Goal: Task Accomplishment & Management: Use online tool/utility

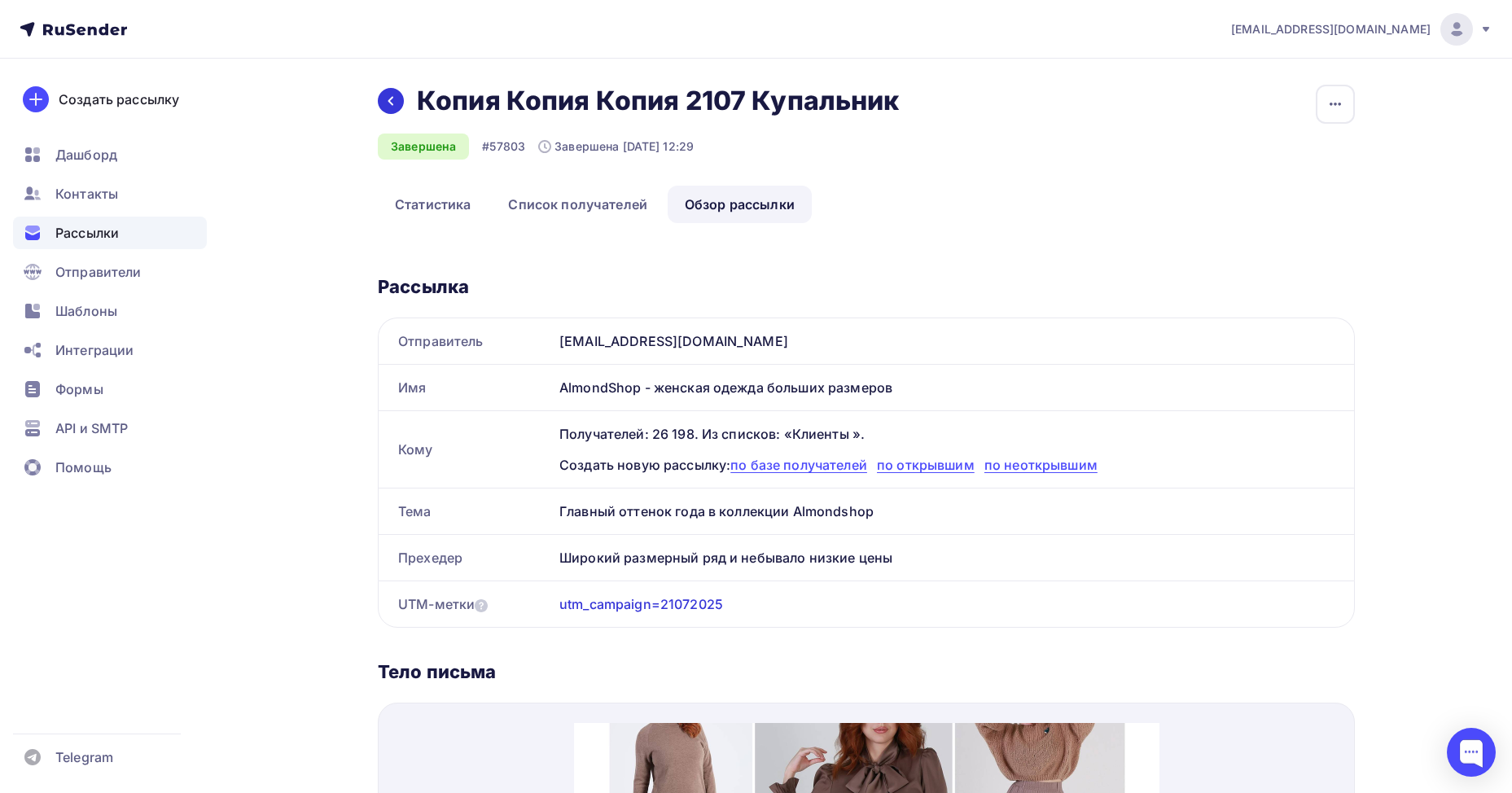
click at [394, 102] on icon at bounding box center [391, 101] width 13 height 13
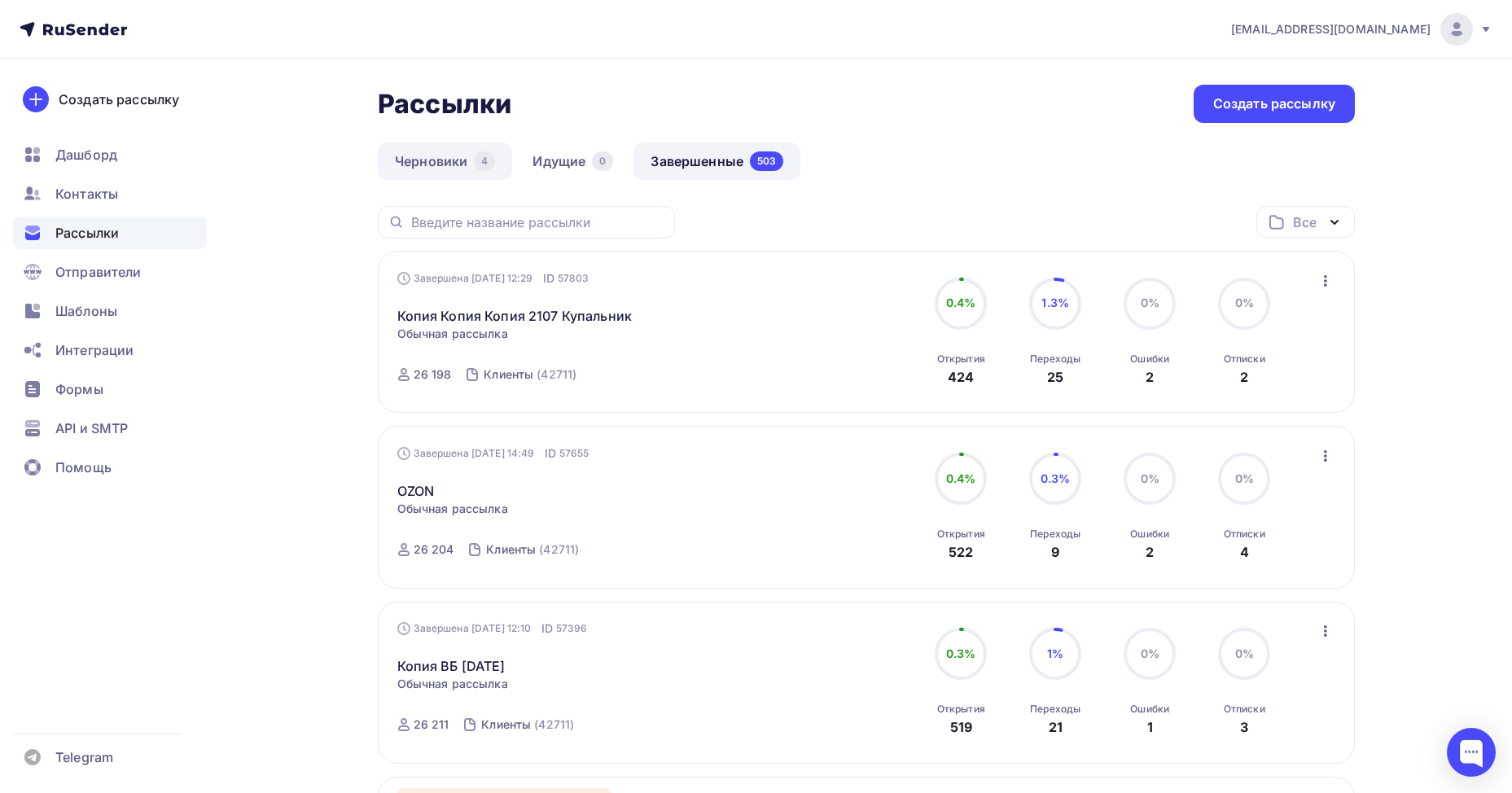
click at [430, 165] on link "Черновики 4" at bounding box center [444, 161] width 134 height 37
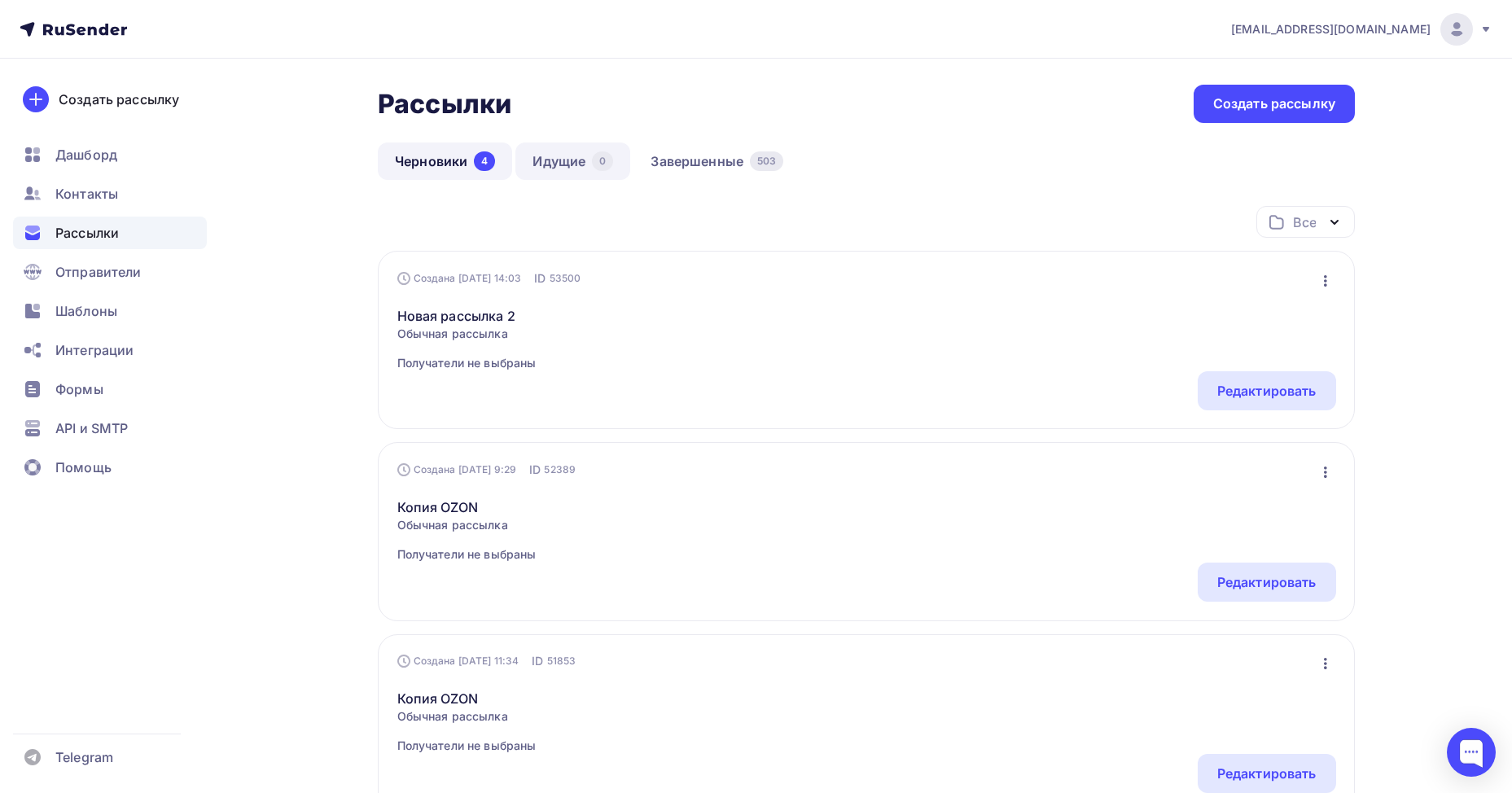
click at [626, 156] on link "Идущие 0" at bounding box center [572, 161] width 114 height 37
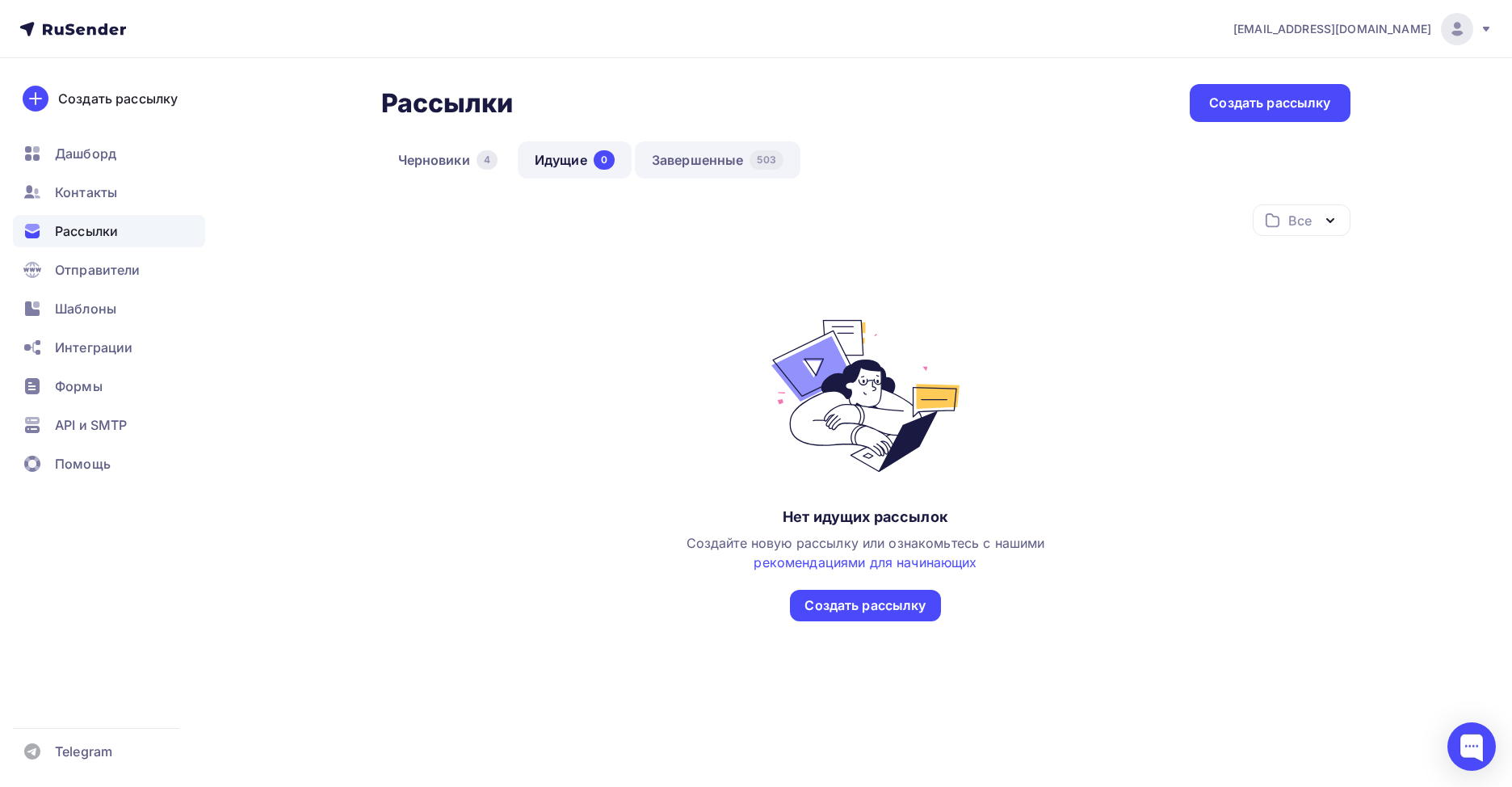
click at [655, 155] on link "Завершенные 503" at bounding box center [718, 160] width 166 height 37
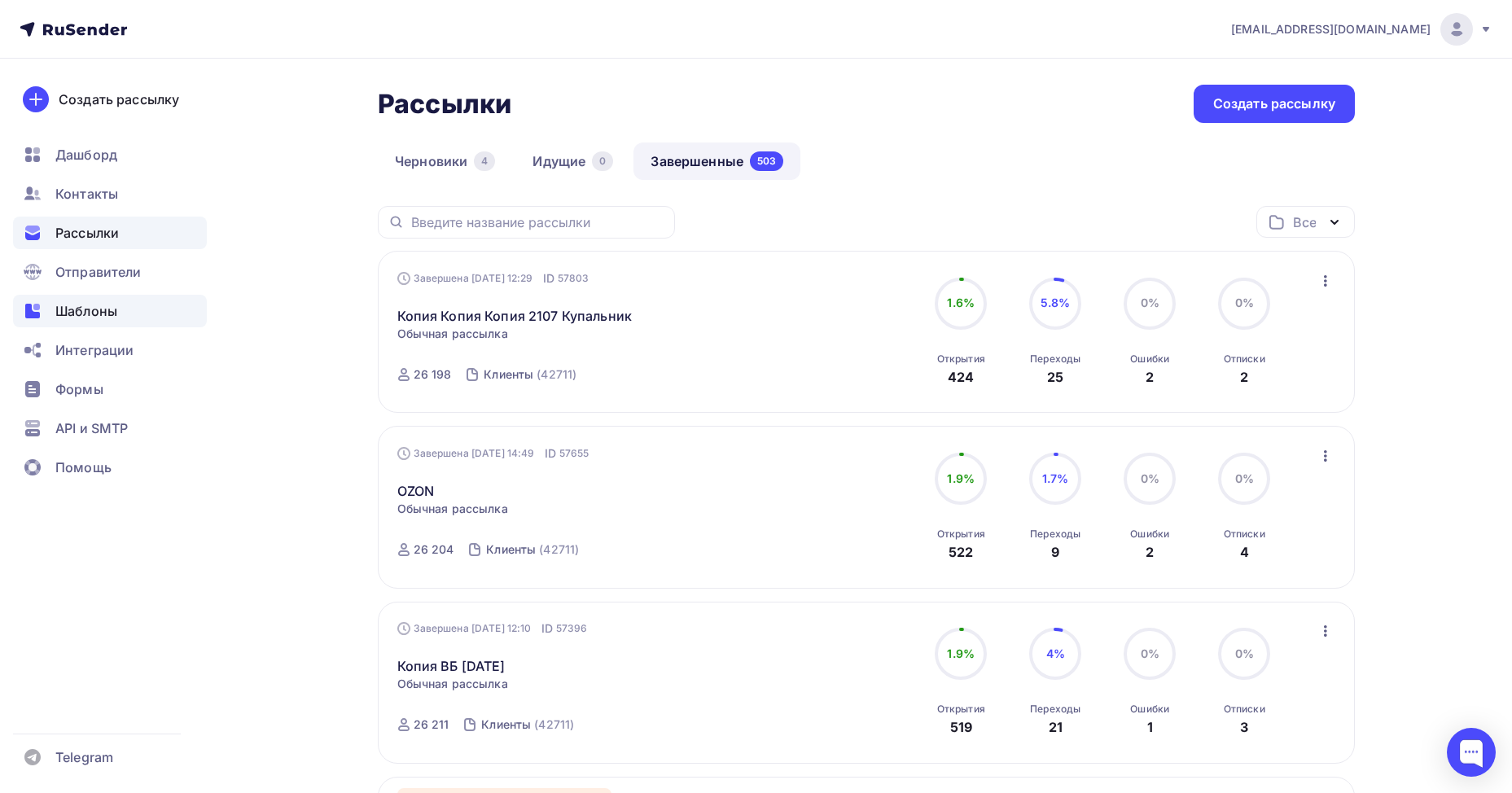
click at [116, 306] on span "Шаблоны" at bounding box center [86, 311] width 62 height 20
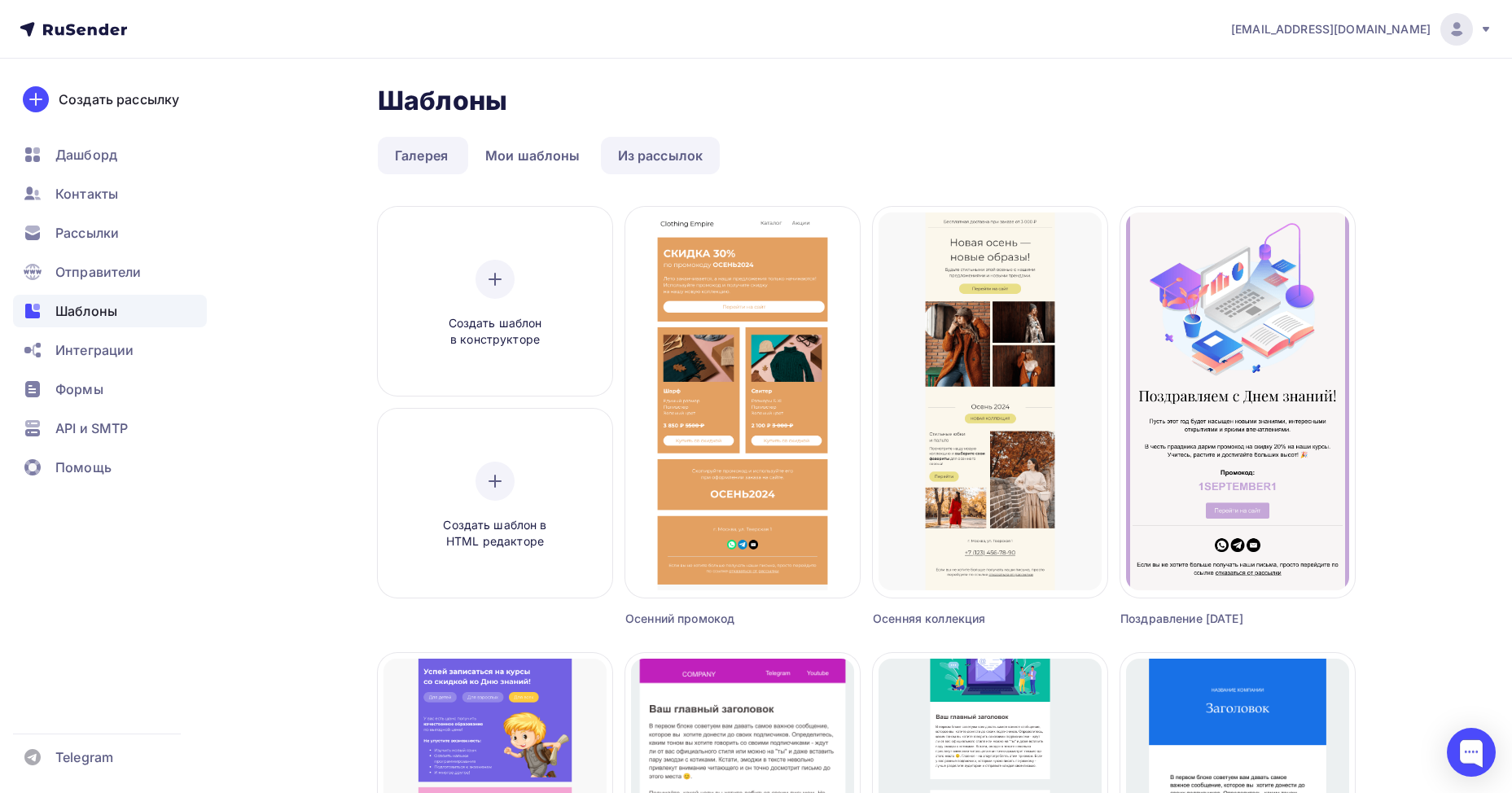
click at [617, 152] on link "Из рассылок" at bounding box center [660, 155] width 120 height 37
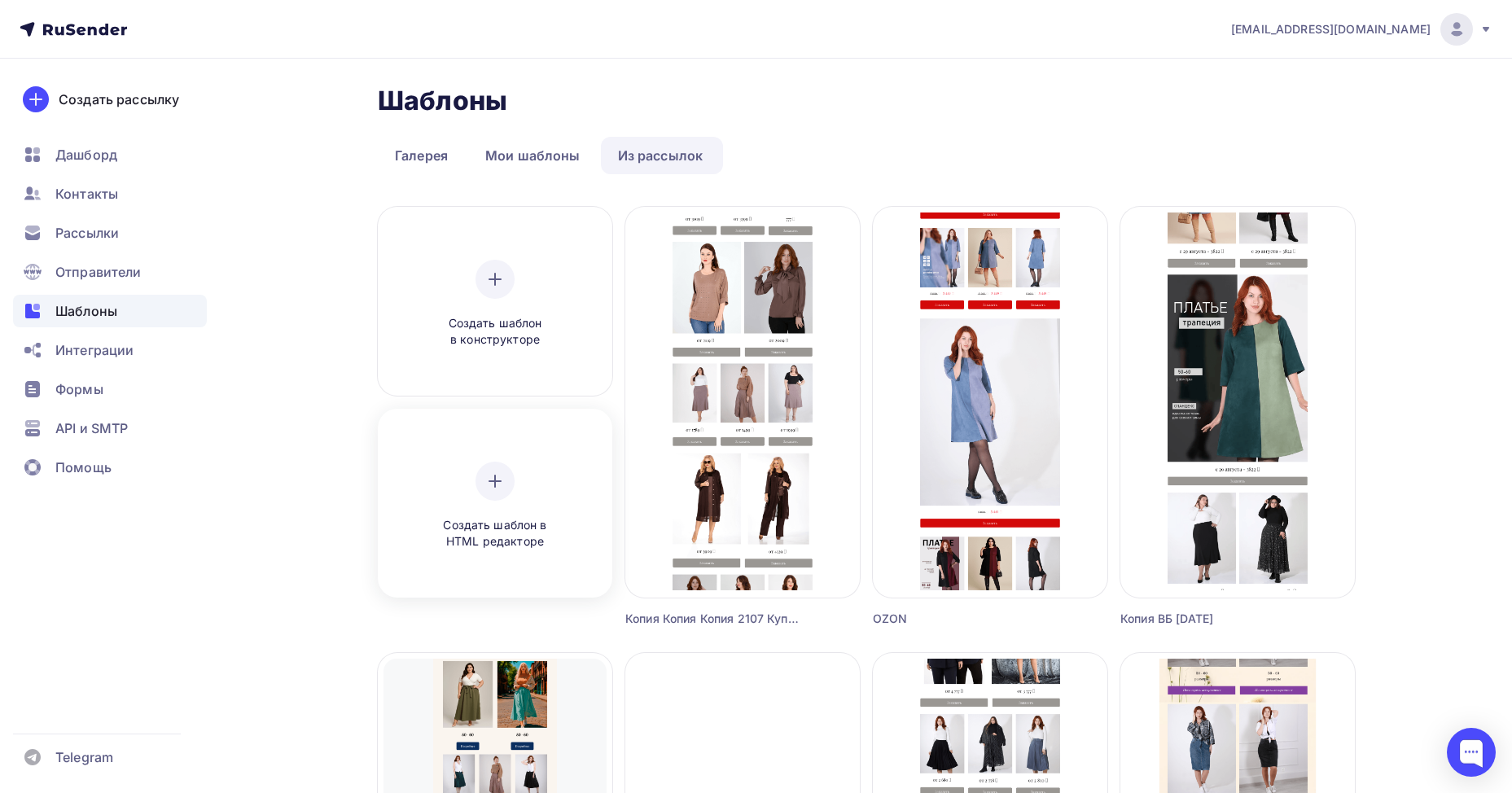
scroll to position [82, 0]
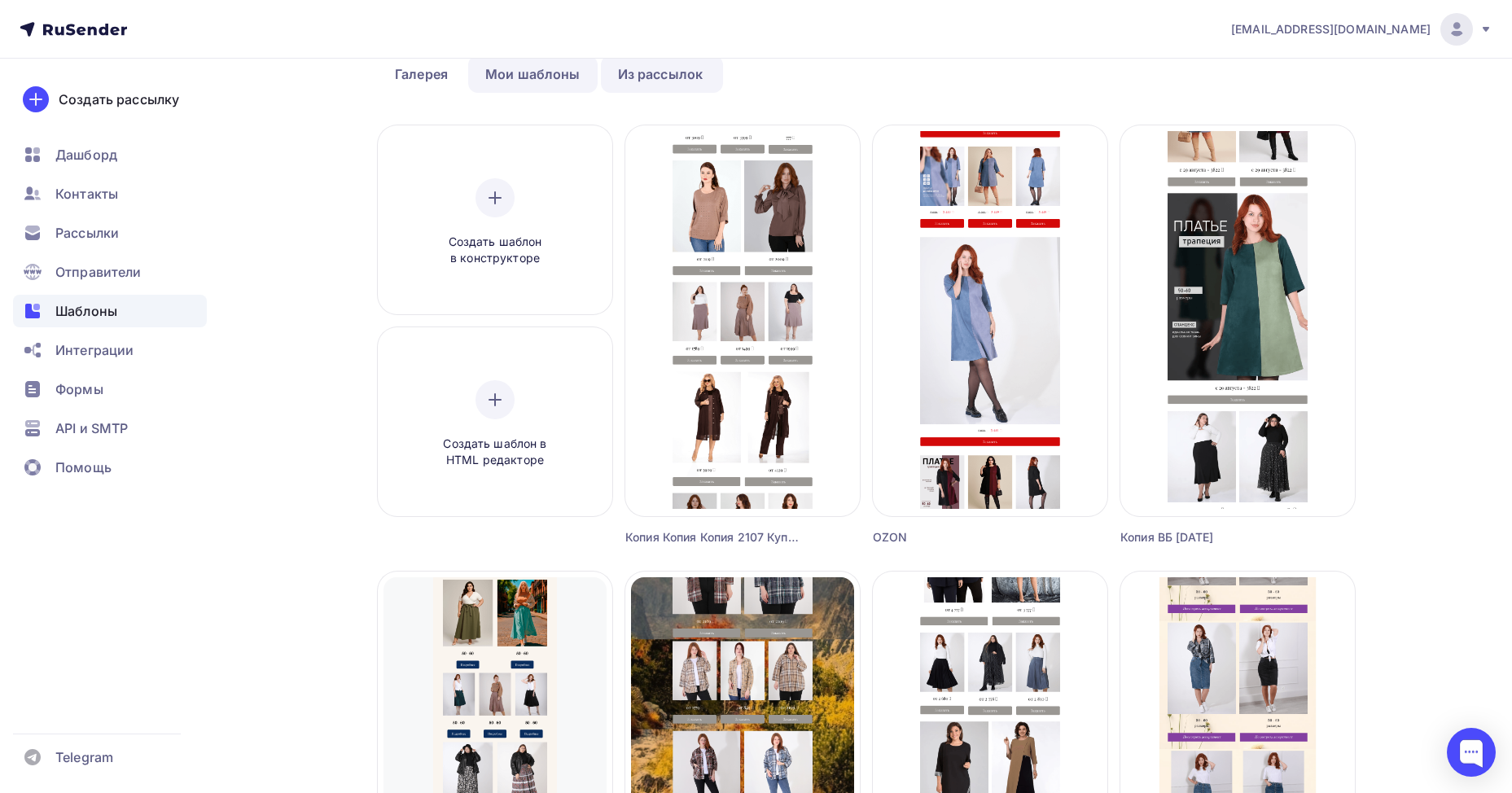
click at [500, 70] on link "Мои шаблоны" at bounding box center [533, 74] width 129 height 37
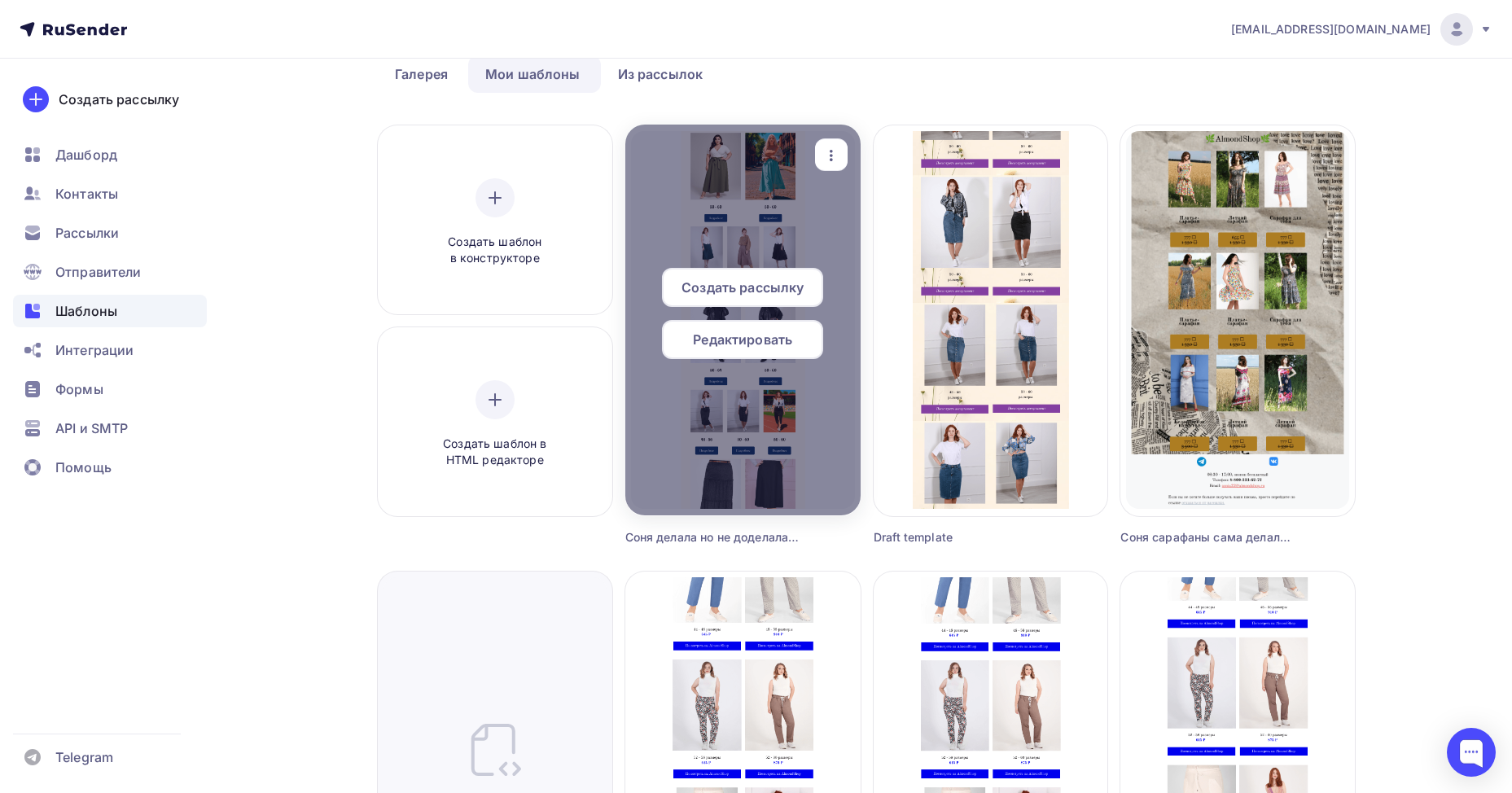
click at [693, 337] on span "Редактировать" at bounding box center [742, 339] width 99 height 20
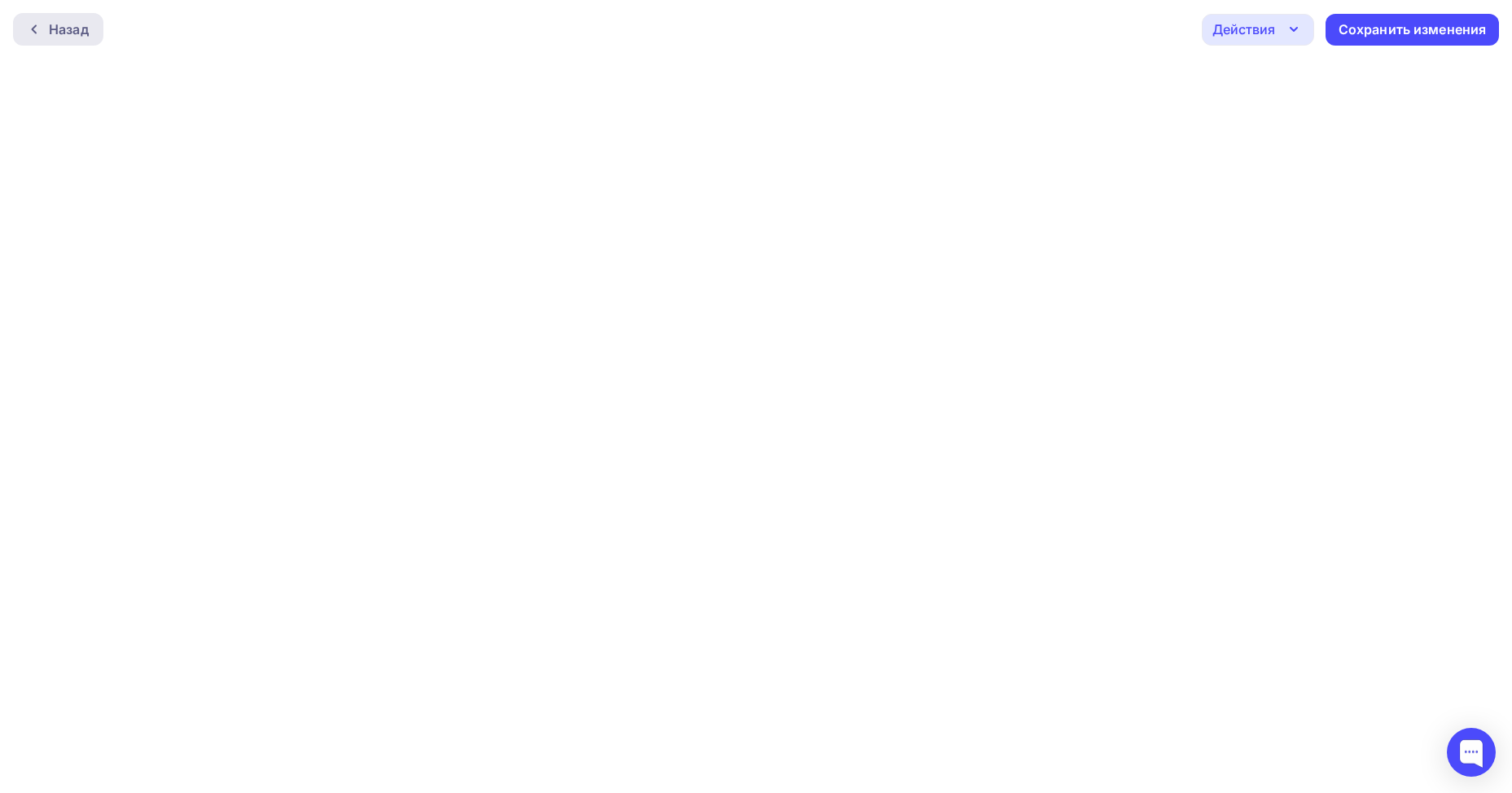
click at [54, 36] on div "Назад" at bounding box center [69, 29] width 40 height 20
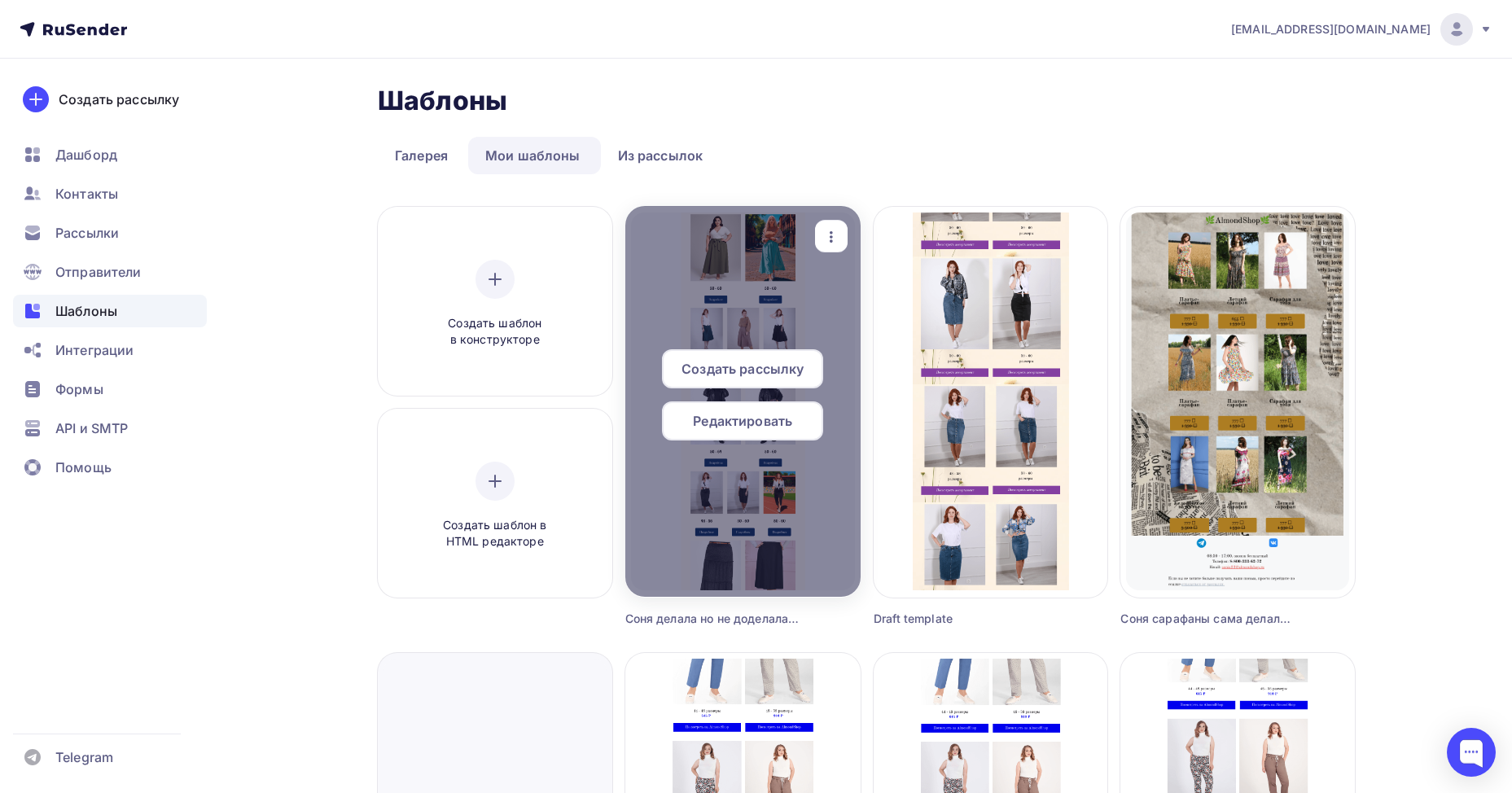
click at [722, 350] on div "Создать рассылку" at bounding box center [742, 369] width 161 height 39
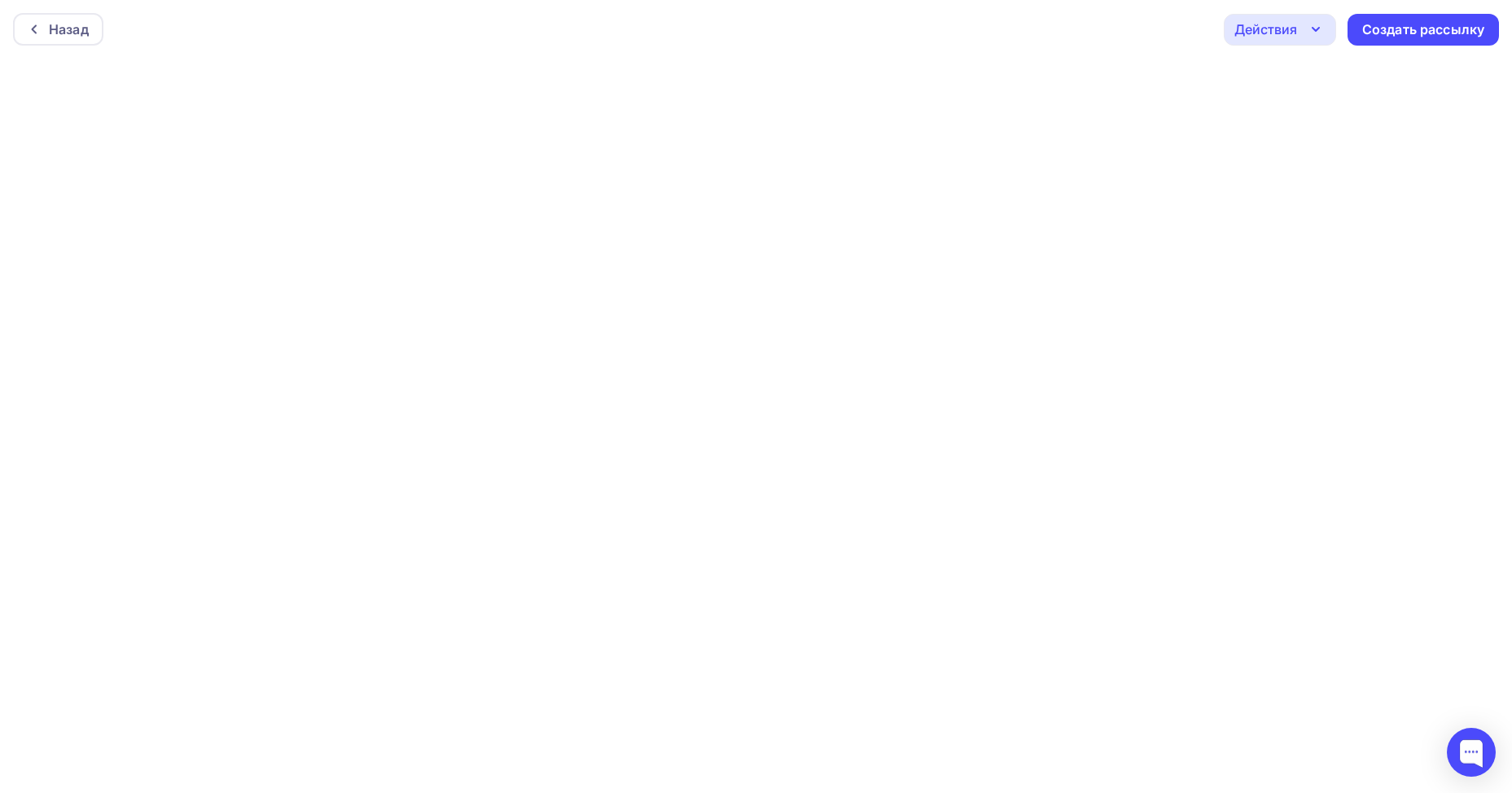
scroll to position [4, 0]
click at [1301, 38] on div "Действия" at bounding box center [1280, 26] width 113 height 32
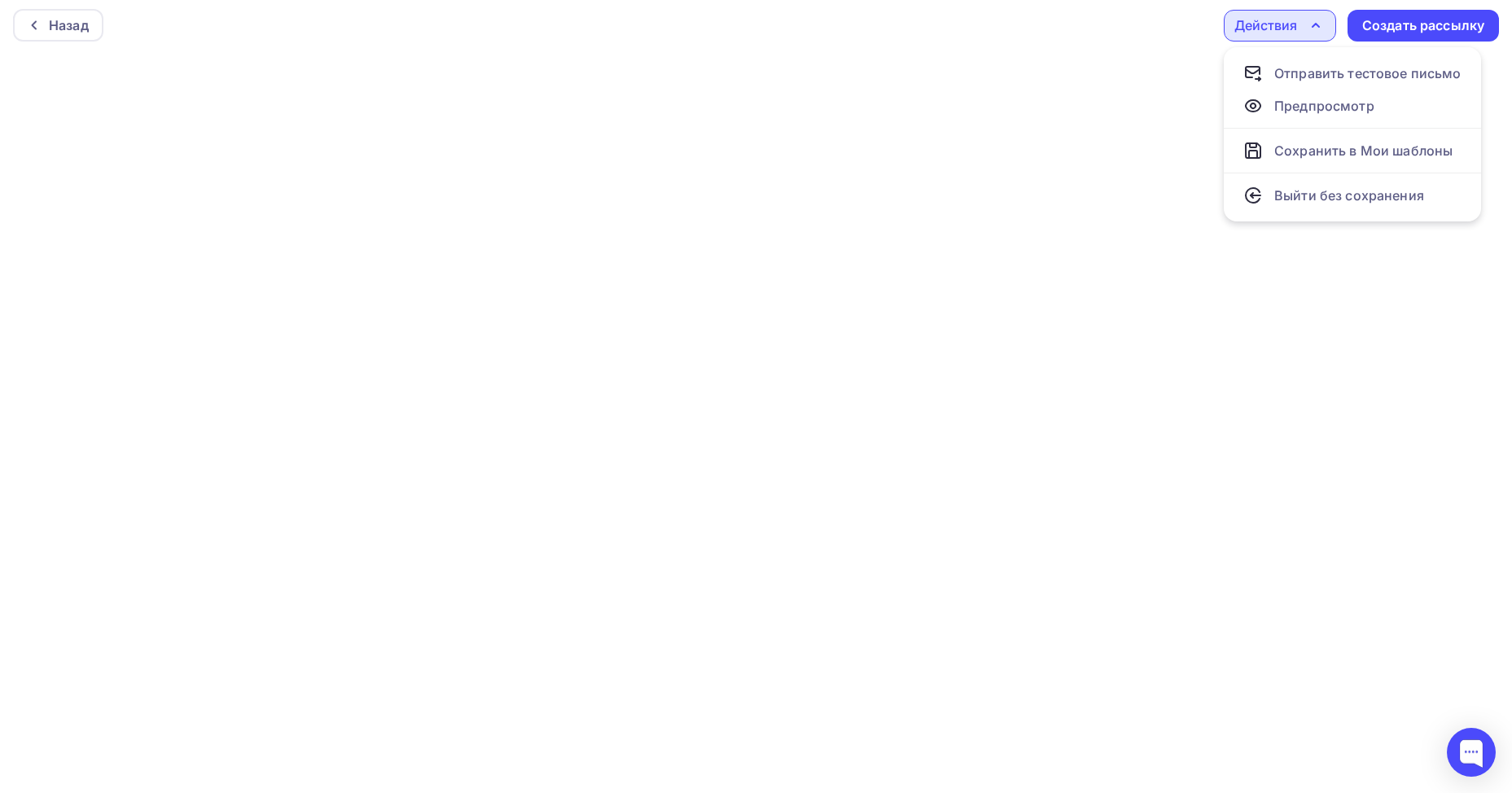
click at [1104, 39] on div "Назад Действия Отправить тестовое письмо Предпросмотр Сохранить в Мои шаблоны В…" at bounding box center [756, 25] width 1512 height 59
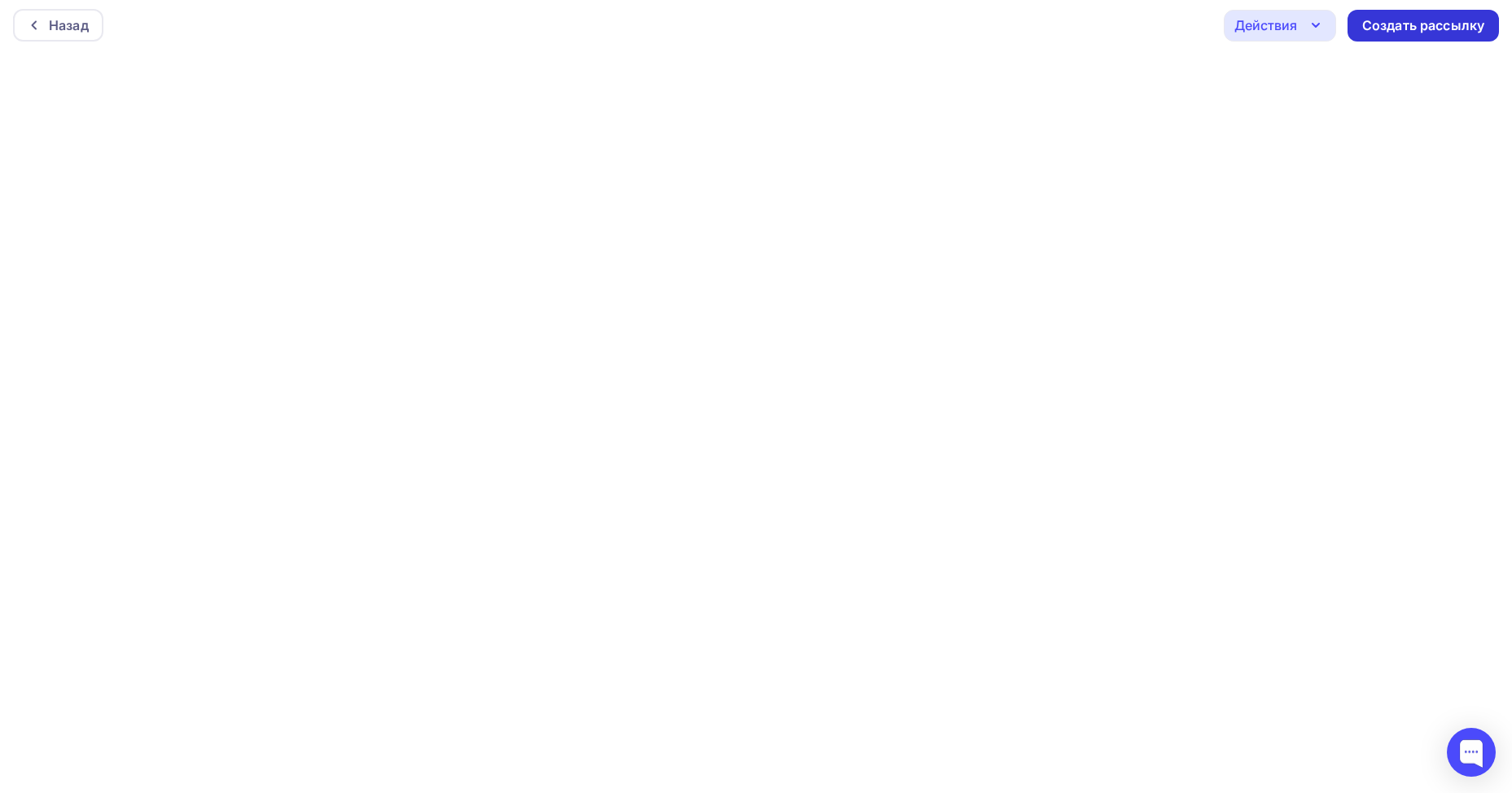
click at [1471, 15] on div "Создать рассылку" at bounding box center [1423, 26] width 152 height 32
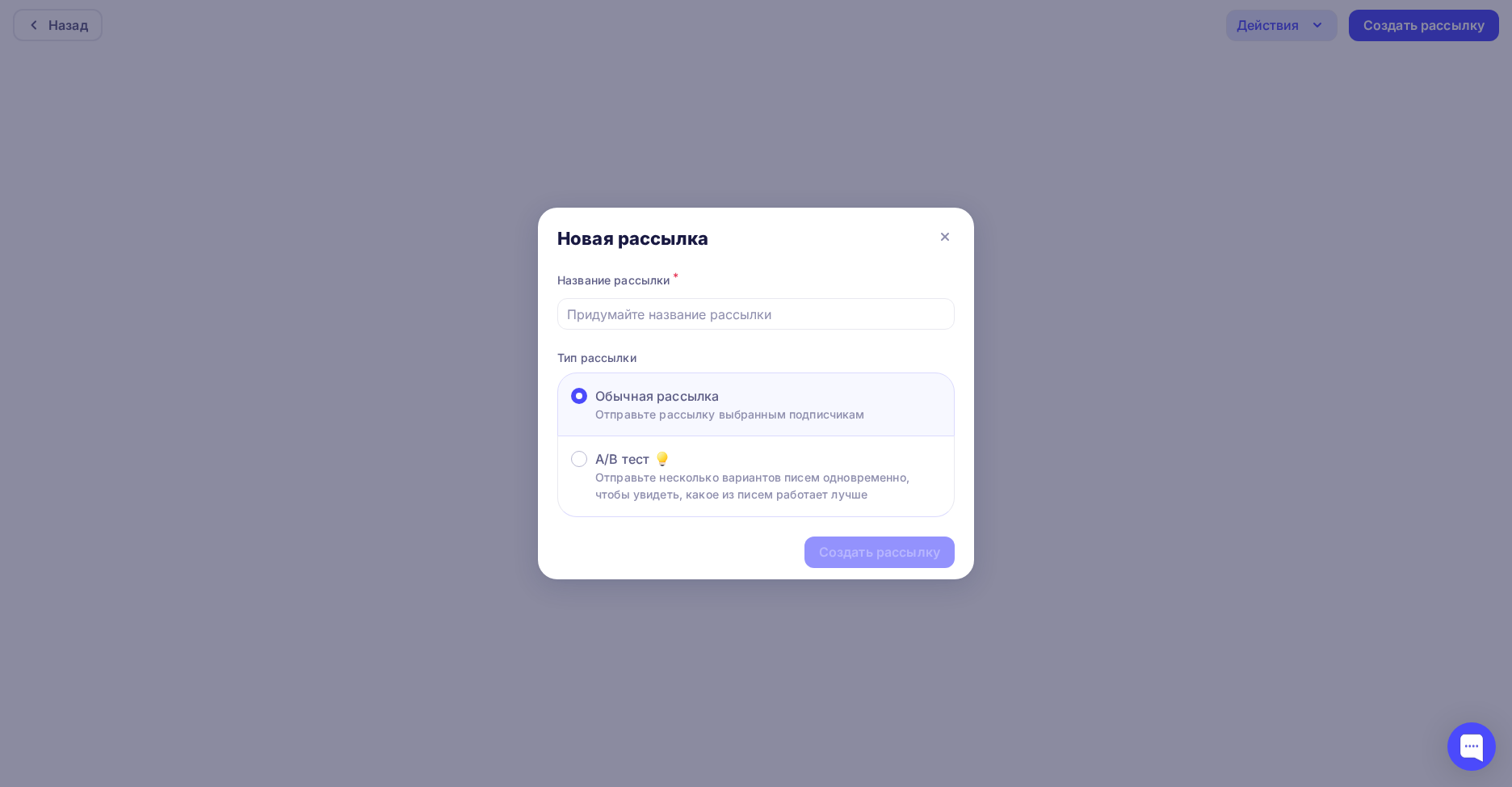
click at [629, 322] on input "text" at bounding box center [756, 314] width 379 height 19
type input "Брюки сайт"
click at [823, 546] on div "Создать рассылку" at bounding box center [879, 552] width 121 height 18
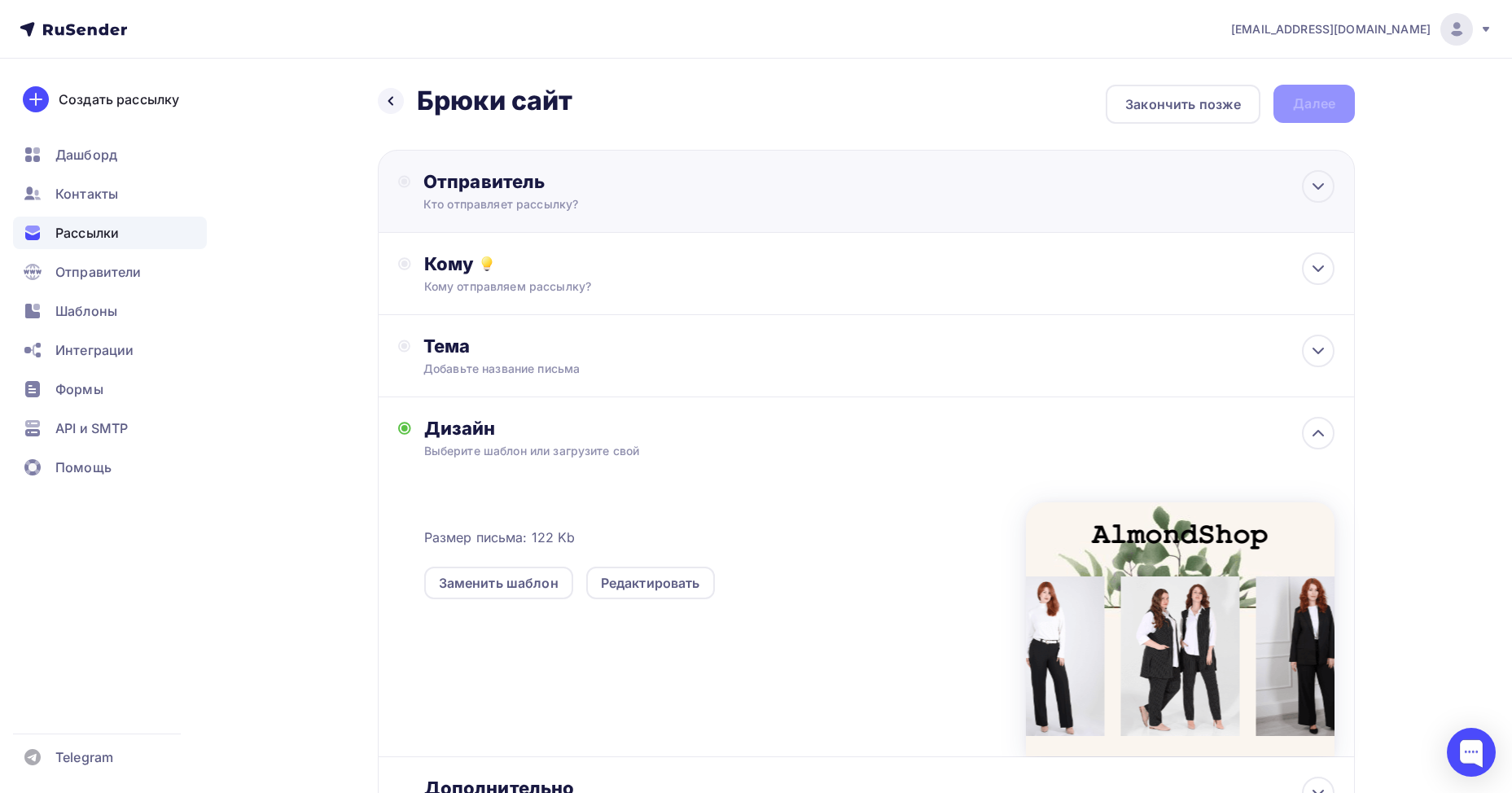
click at [588, 192] on div "Отправитель" at bounding box center [599, 181] width 352 height 23
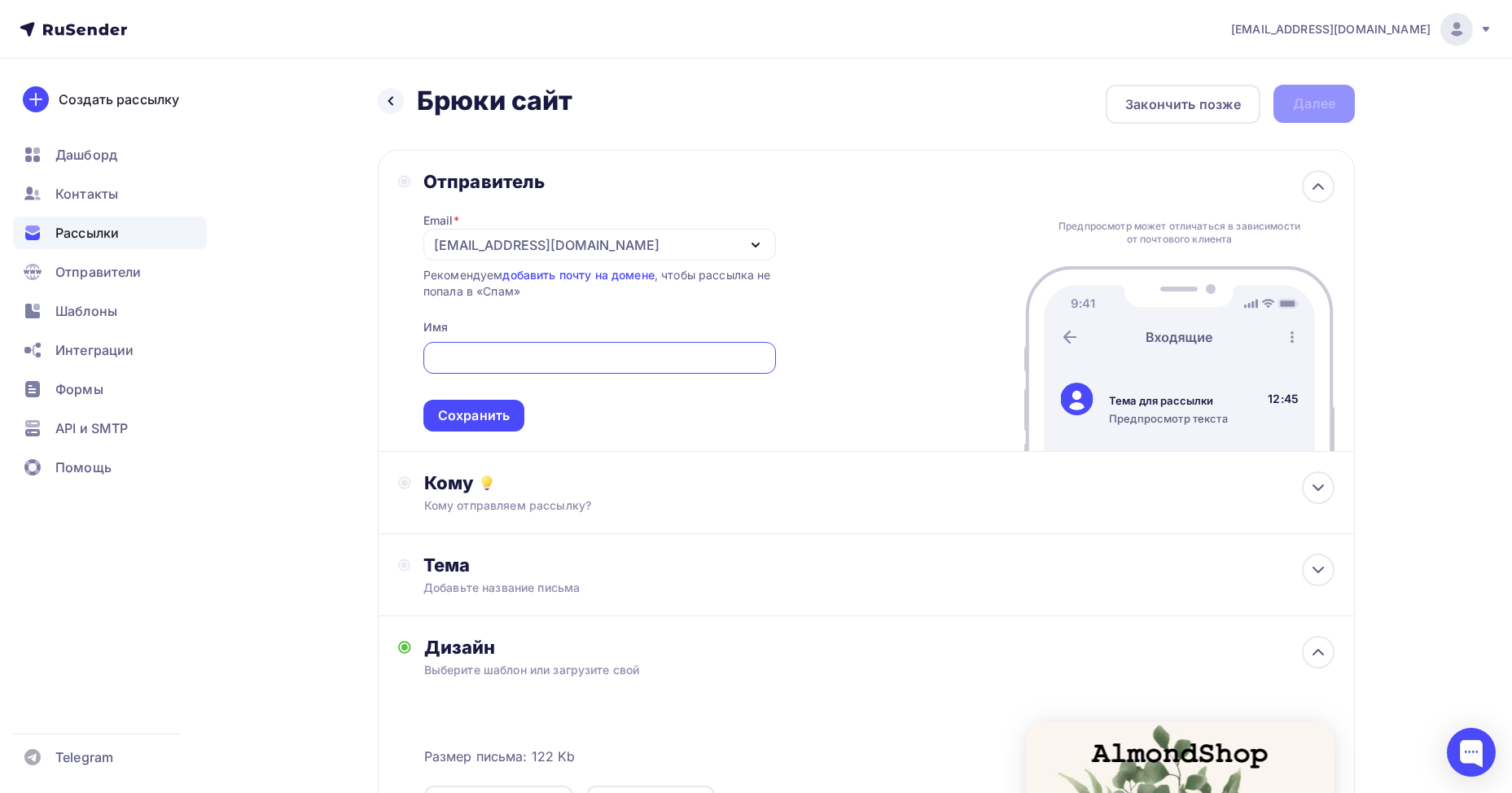
click at [524, 344] on div at bounding box center [599, 358] width 352 height 32
click at [609, 245] on div "[EMAIL_ADDRESS][DOMAIN_NAME]" at bounding box center [547, 245] width 226 height 20
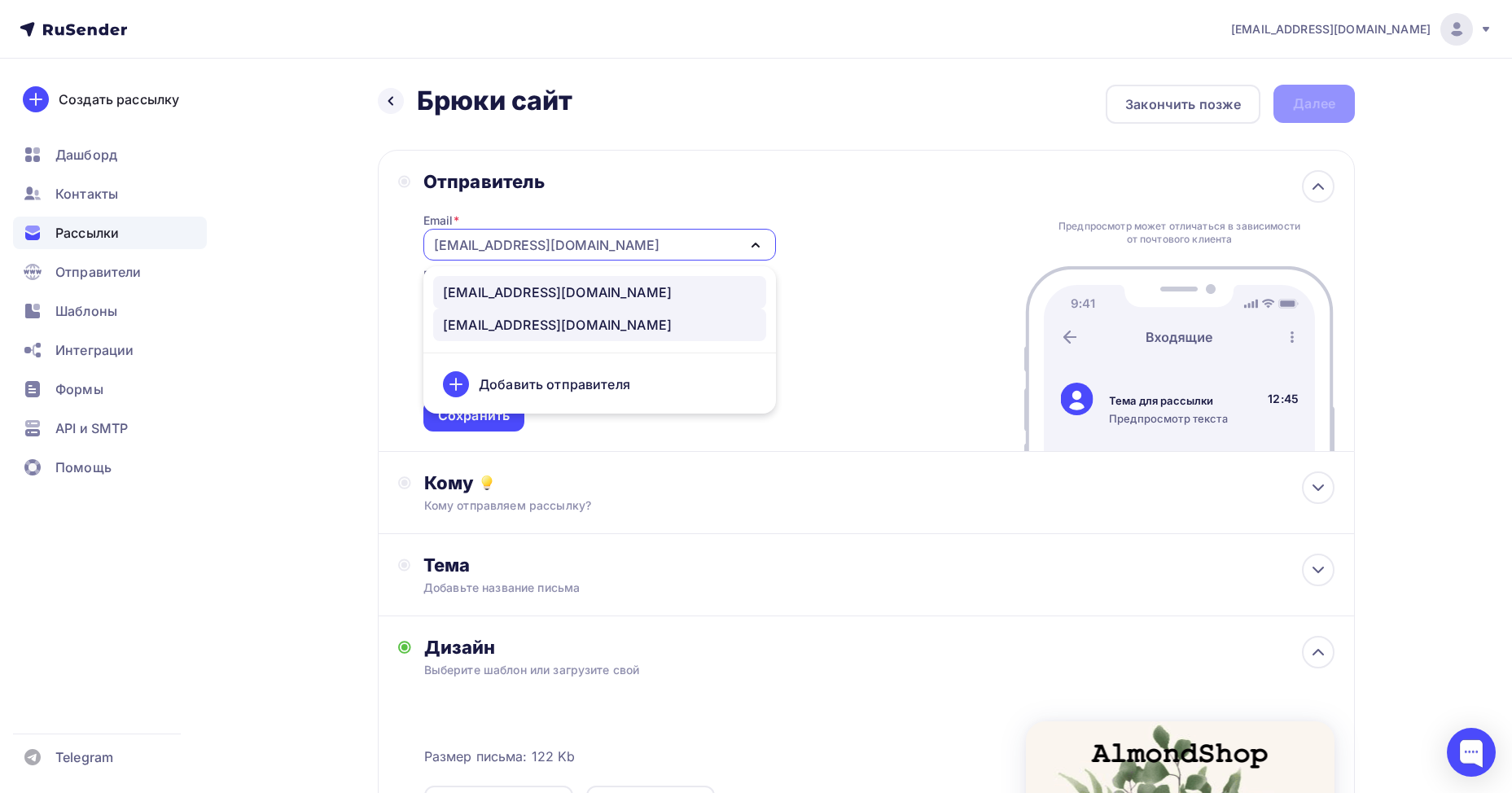
click at [564, 294] on div "[EMAIL_ADDRESS][DOMAIN_NAME]" at bounding box center [557, 292] width 229 height 20
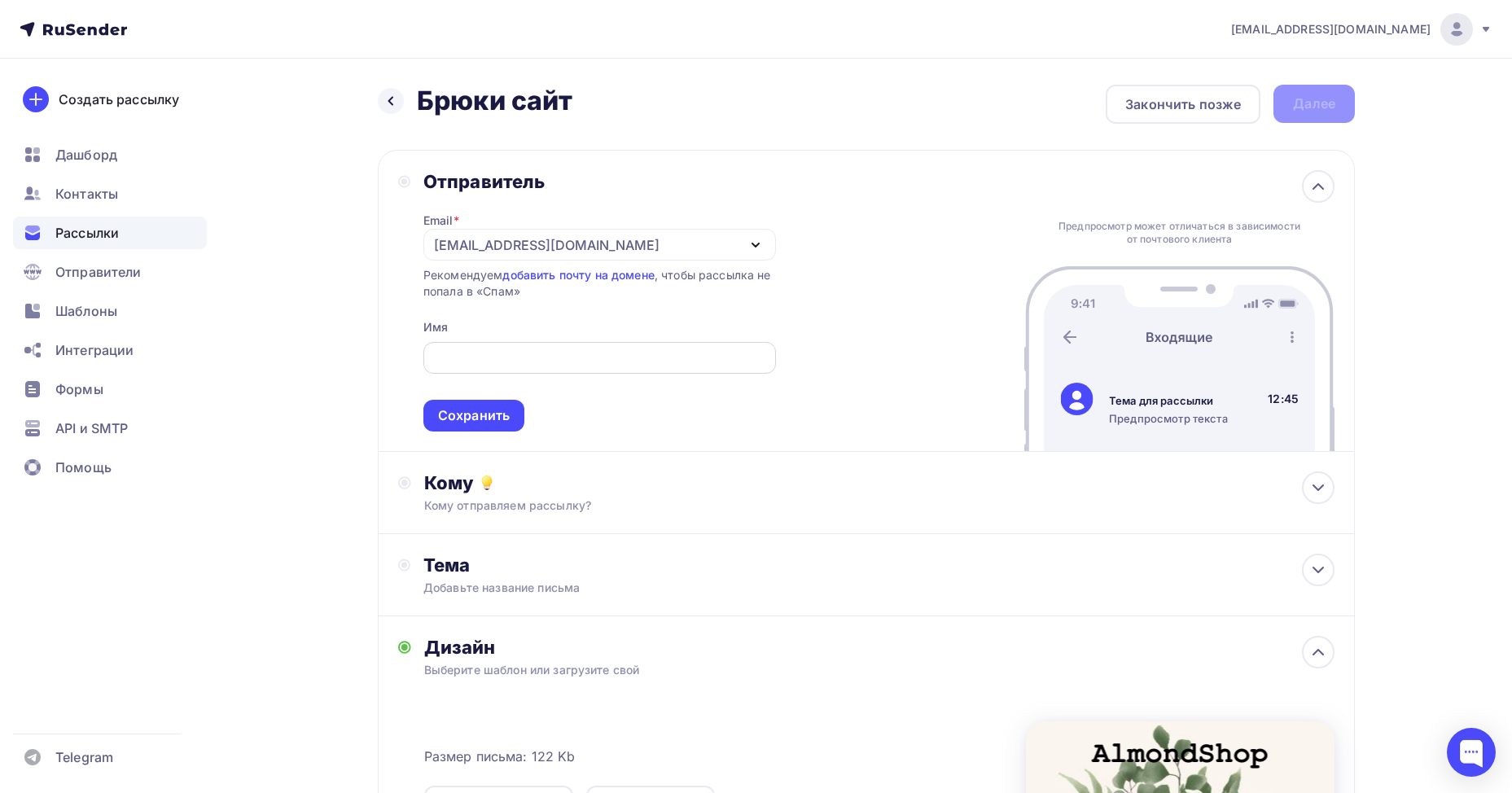
click at [484, 360] on input "text" at bounding box center [599, 358] width 334 height 20
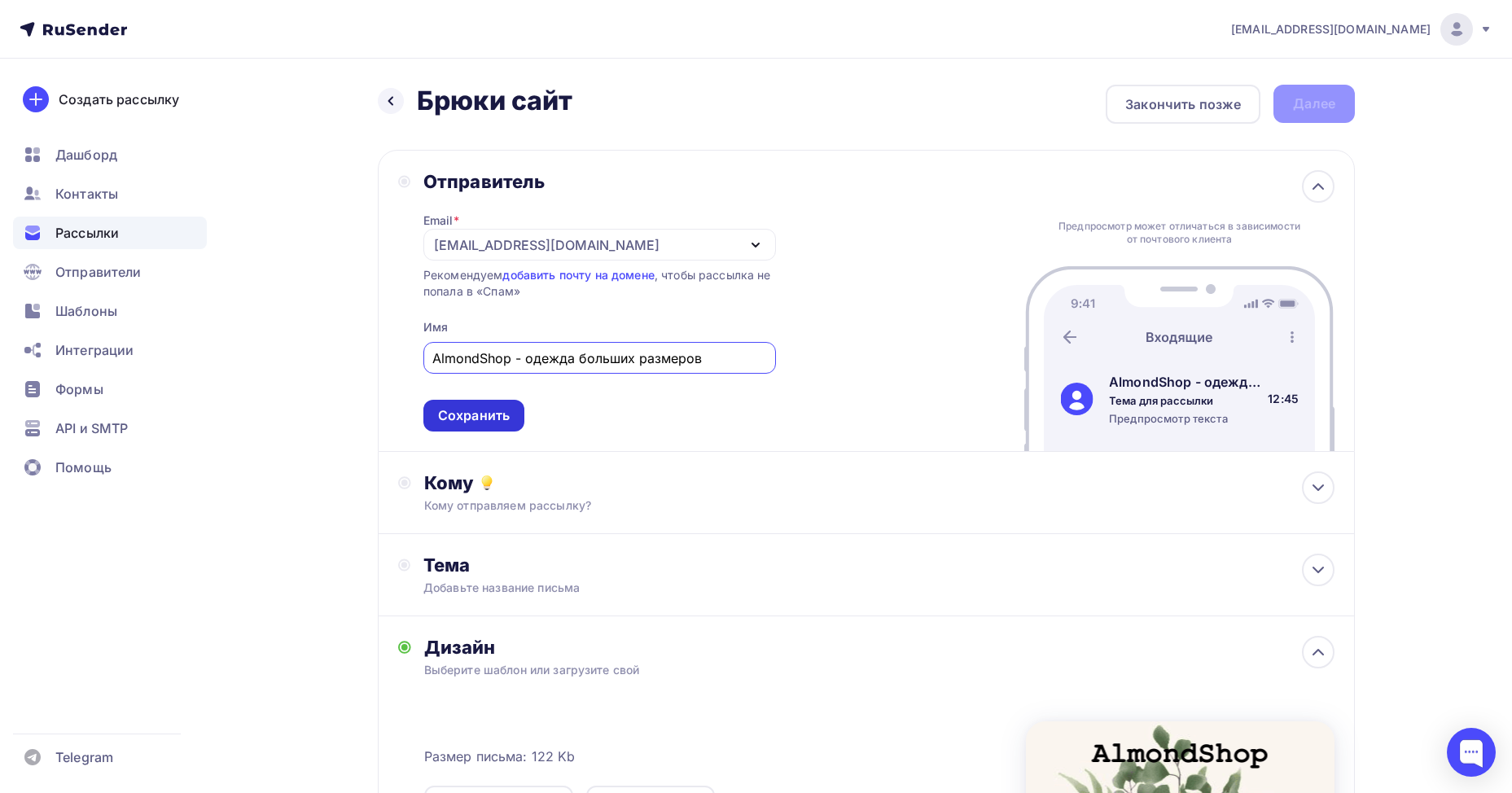
type input "AlmondShop - одежда больших размеров"
click at [491, 416] on div "Сохранить" at bounding box center [473, 416] width 72 height 19
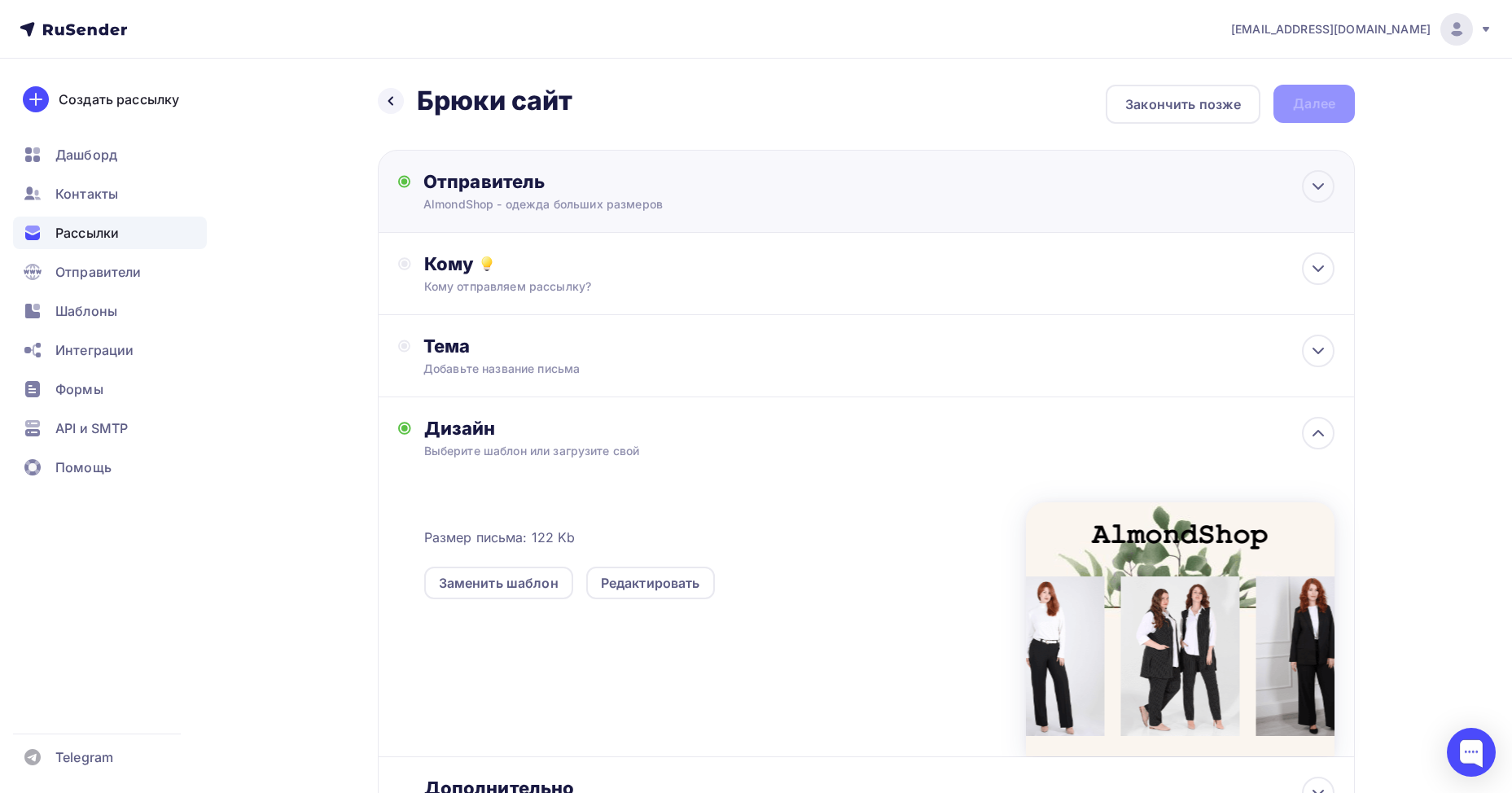
click at [546, 198] on div "AlmondShop - одежда больших размеров" at bounding box center [582, 205] width 318 height 17
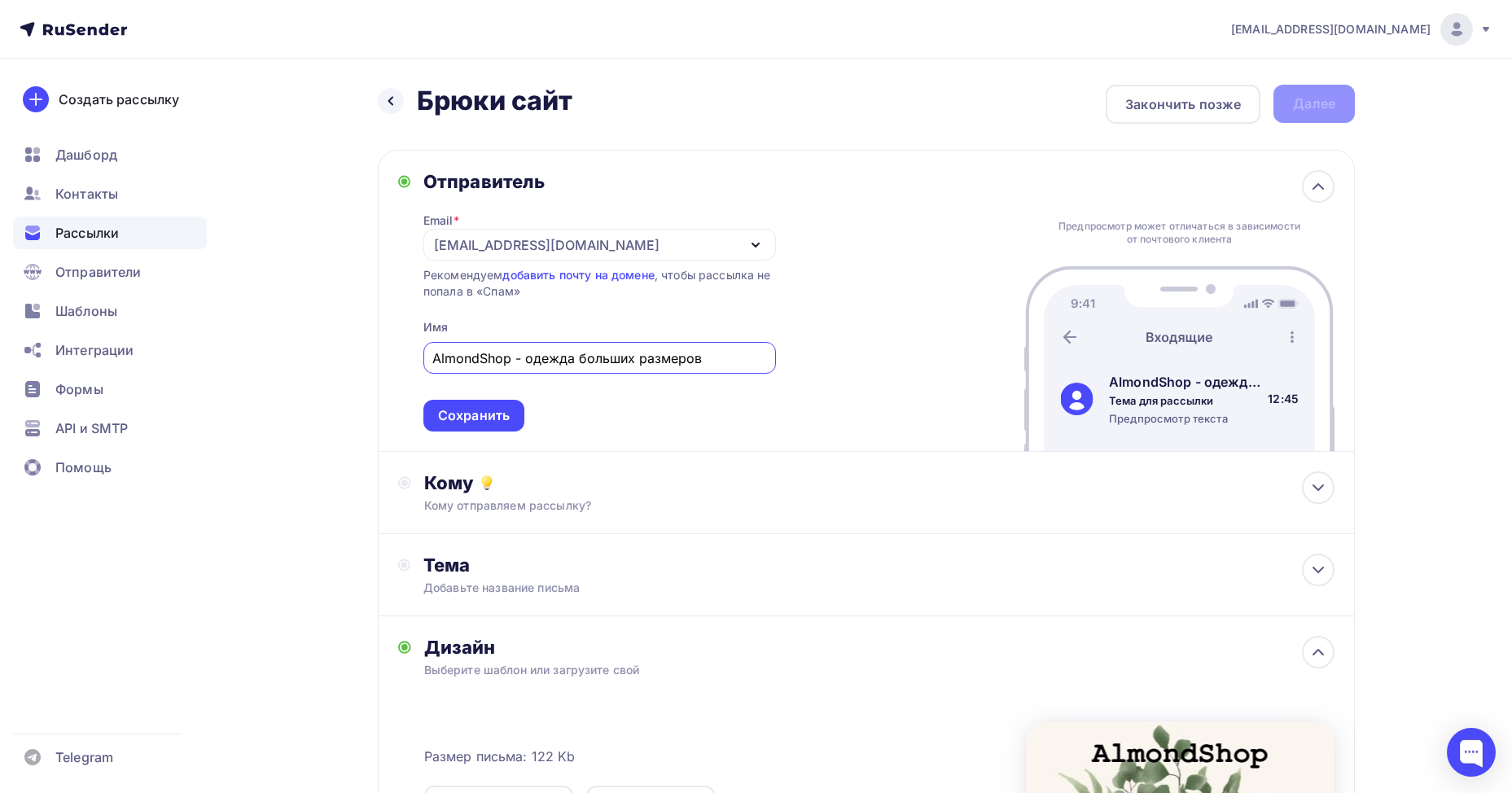
click at [610, 183] on div "Отправитель" at bounding box center [599, 181] width 352 height 23
click at [1338, 183] on div "Отправитель Email * [EMAIL_ADDRESS][DOMAIN_NAME] [EMAIL_ADDRESS][DOMAIN_NAME] […" at bounding box center [866, 300] width 977 height 302
click at [1327, 190] on icon at bounding box center [1318, 186] width 20 height 20
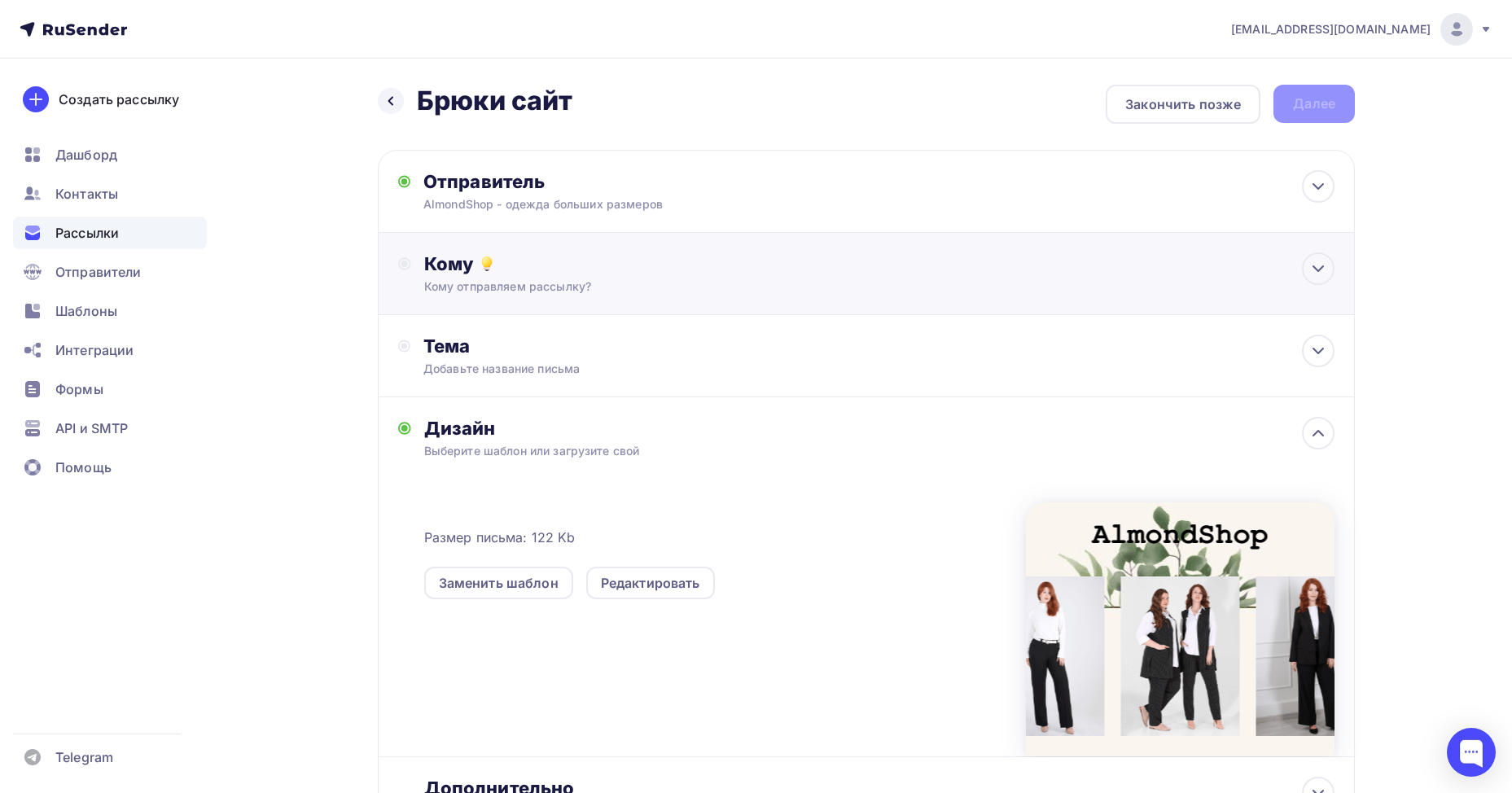
click at [606, 267] on div "Кому" at bounding box center [879, 263] width 910 height 23
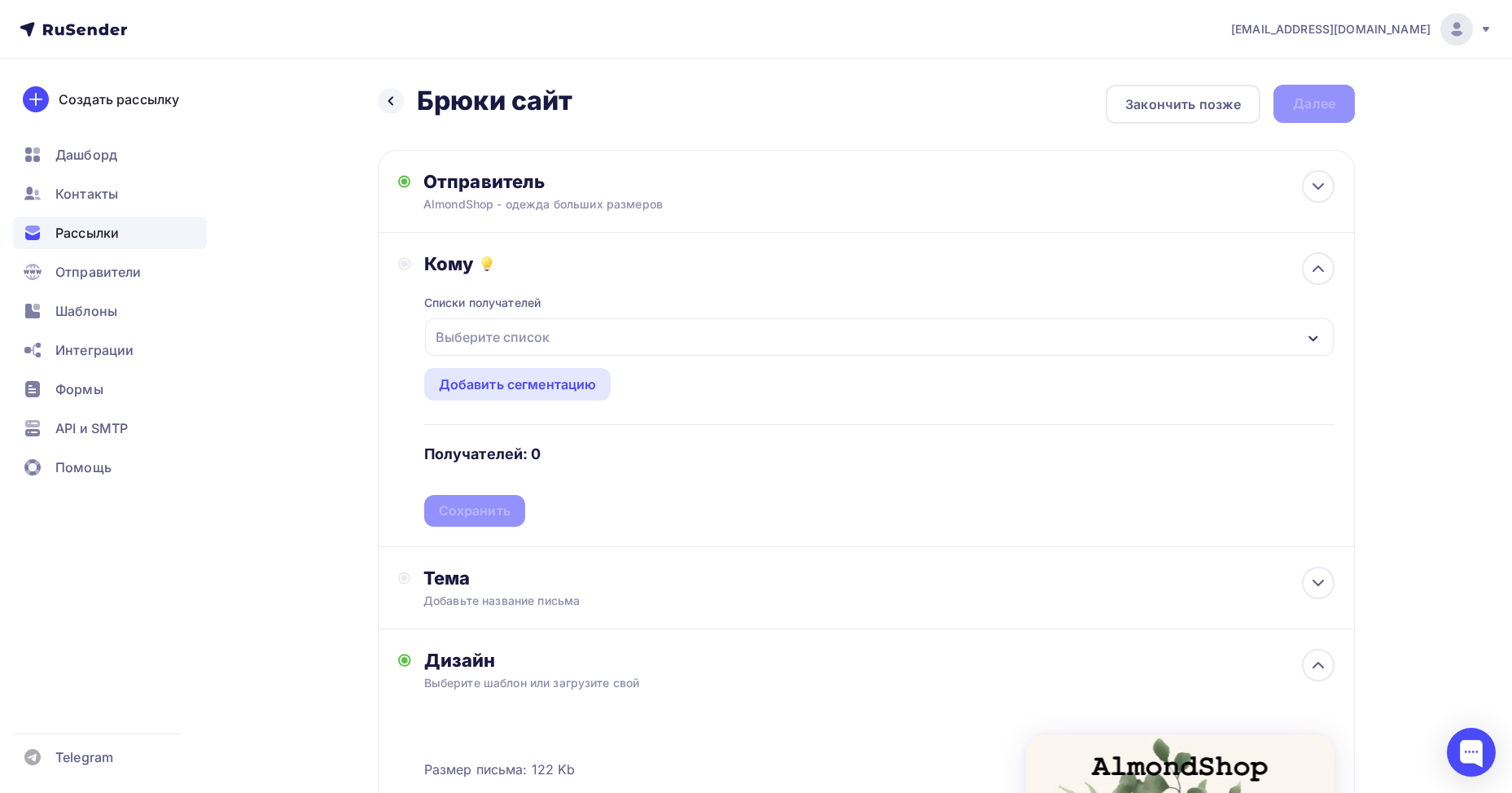
click at [574, 339] on div "Выберите список" at bounding box center [879, 337] width 909 height 37
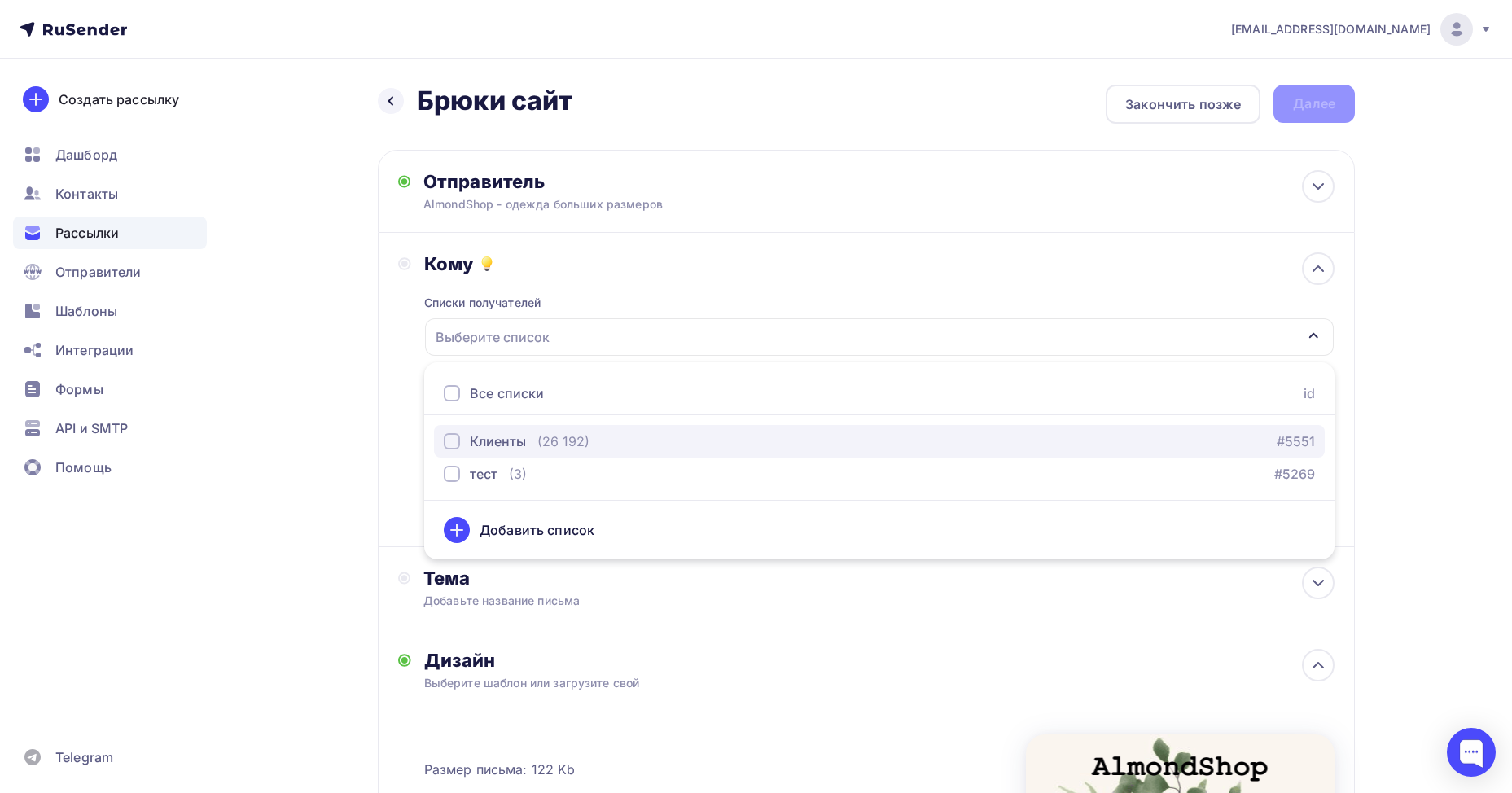
click at [467, 443] on div "Клиенты" at bounding box center [484, 441] width 82 height 20
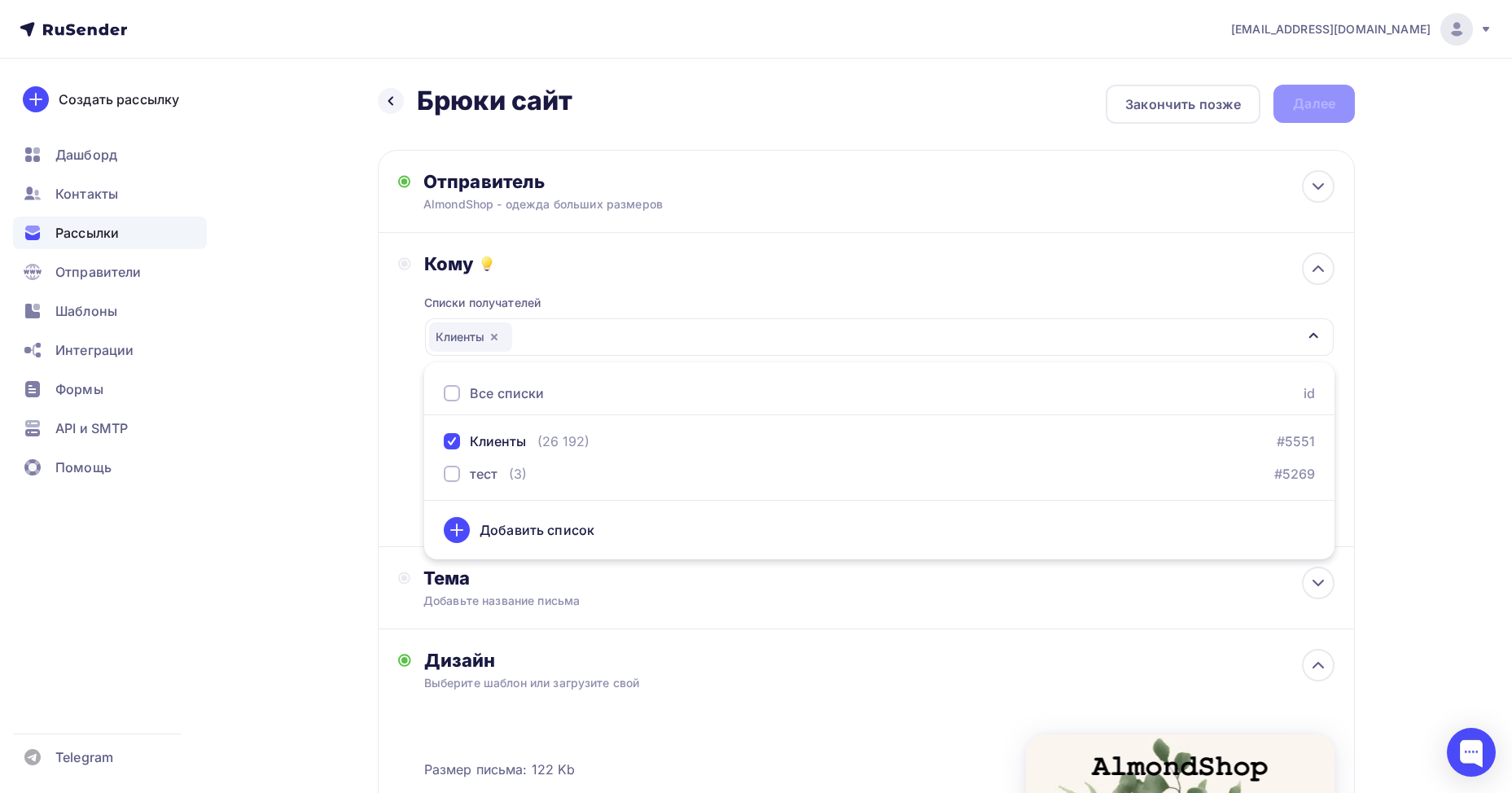
click at [1426, 361] on div "[EMAIL_ADDRESS][DOMAIN_NAME] Аккаунт Тарифы Выйти Создать рассылку [GEOGRAPHIC_…" at bounding box center [756, 588] width 1512 height 1176
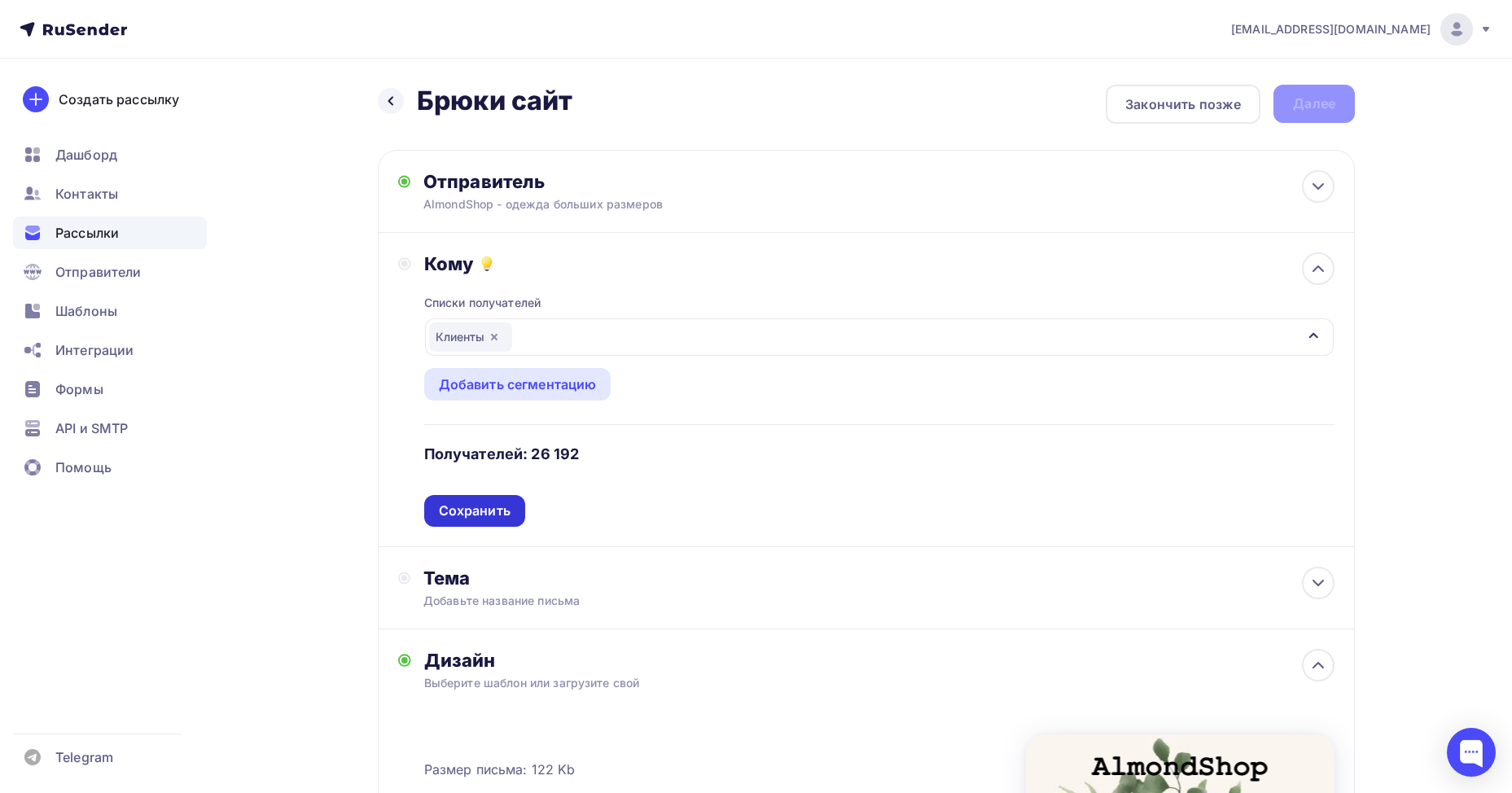
click at [483, 509] on div "Сохранить" at bounding box center [474, 510] width 72 height 19
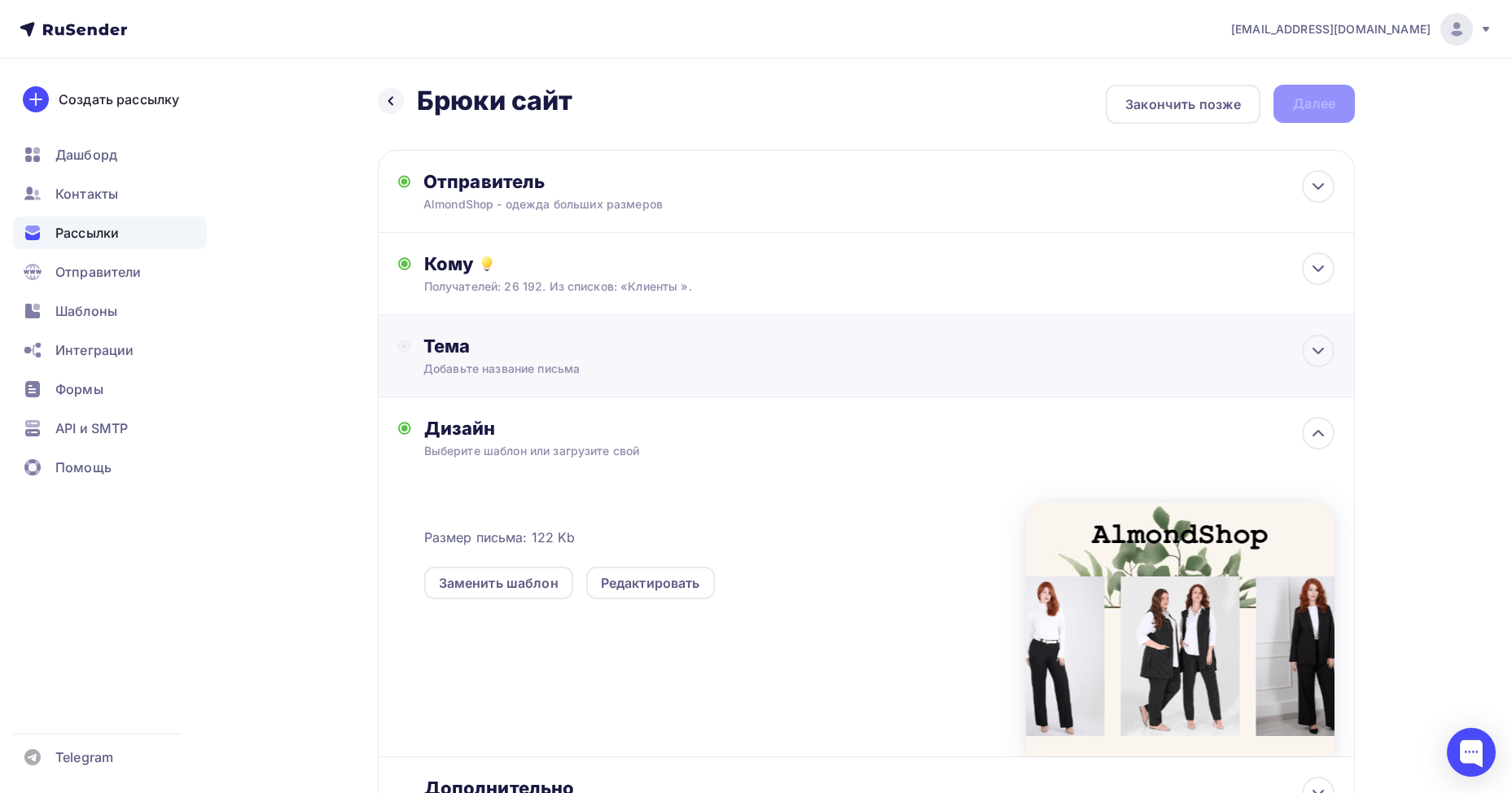
click at [493, 318] on div "Тема Добавьте название письма Тема * Рекомендуем использовать не более 150 симв…" at bounding box center [866, 356] width 977 height 82
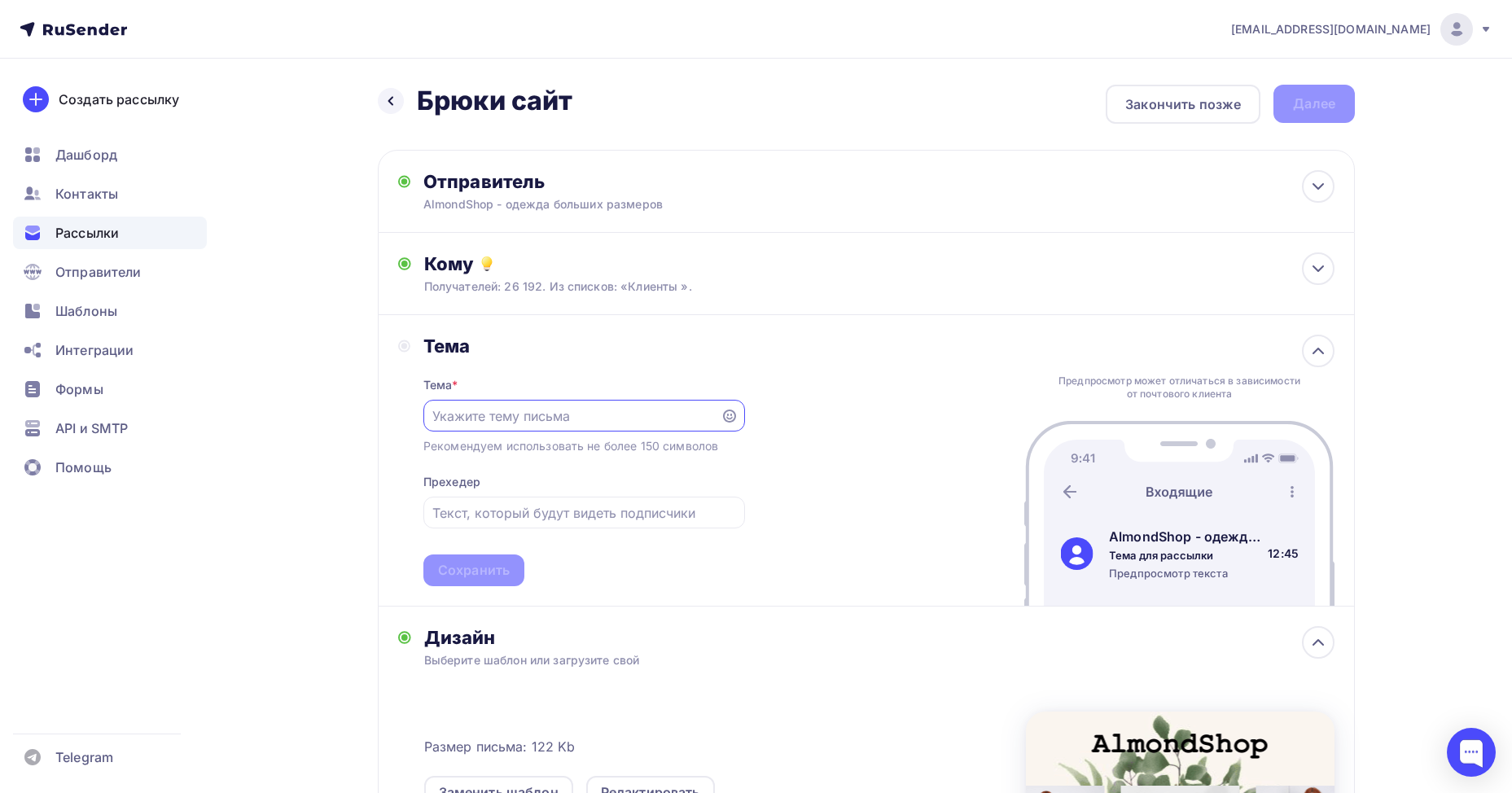
paste input "Какой образ вы создадите в наших классических брюках?"
type input "Какой образ вы создадите в наших классических брюках?"
click at [570, 509] on input "text" at bounding box center [584, 512] width 303 height 20
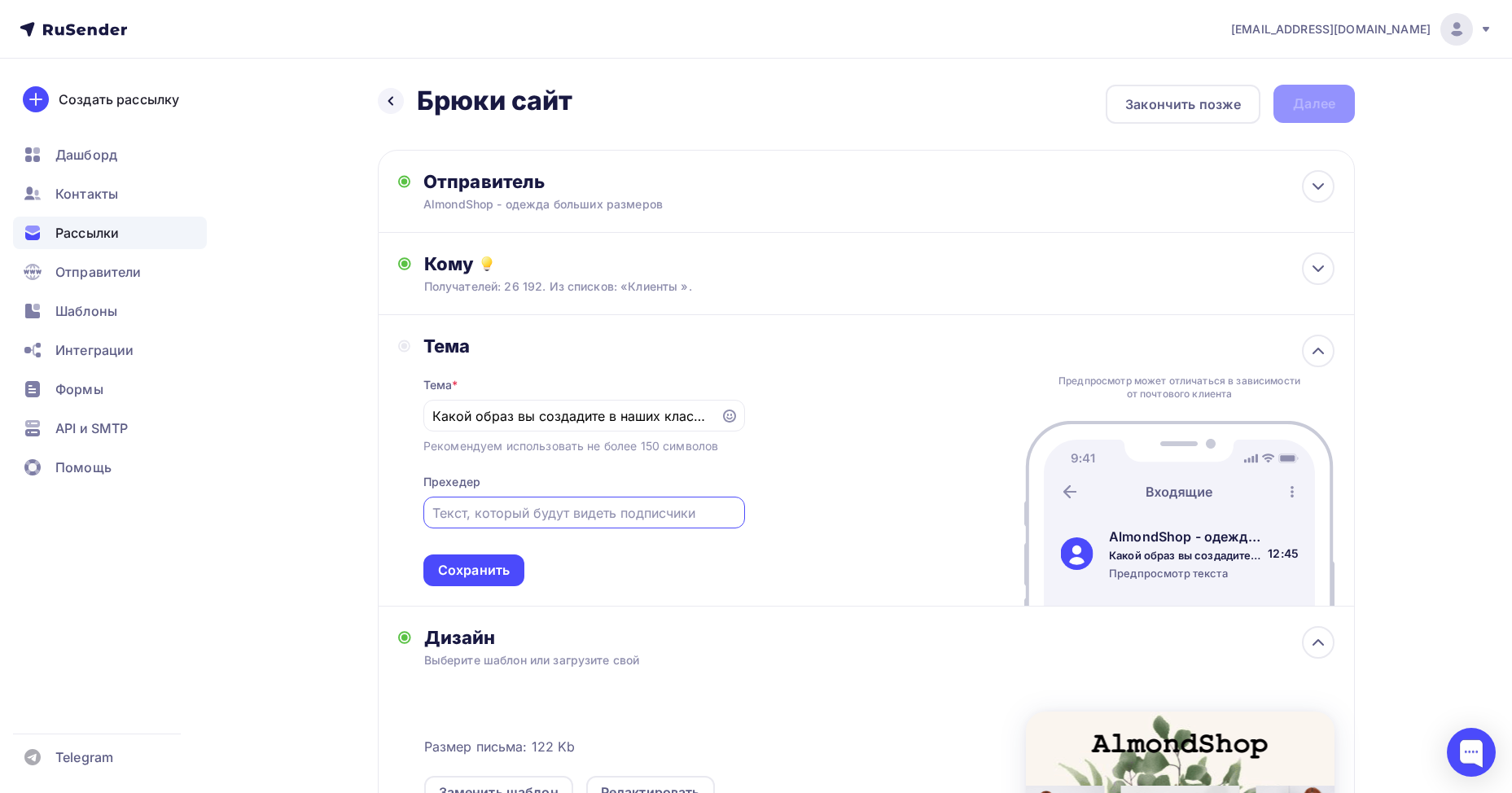
paste input "В офис, на ужин или на прогулку — вы будете неотразимы"
type input "В офис, на ужин или на прогулку — вы будете неотразимы"
click at [728, 416] on icon at bounding box center [730, 416] width 13 height 13
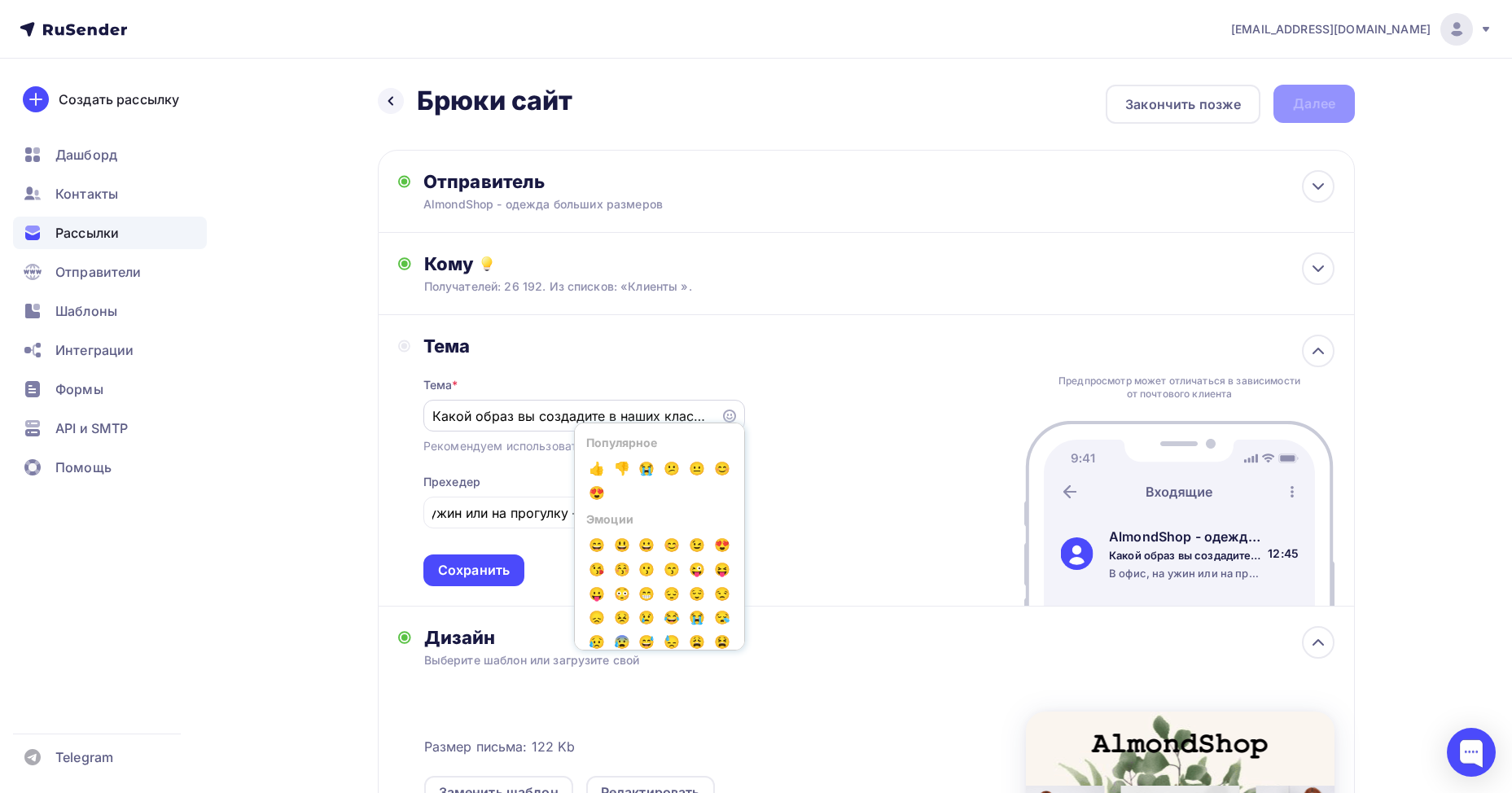
scroll to position [0, 0]
click at [796, 496] on div "Тема Тема * Какой образ вы создадите в наших классических брюках? Популярное 👍 …" at bounding box center [866, 461] width 977 height 292
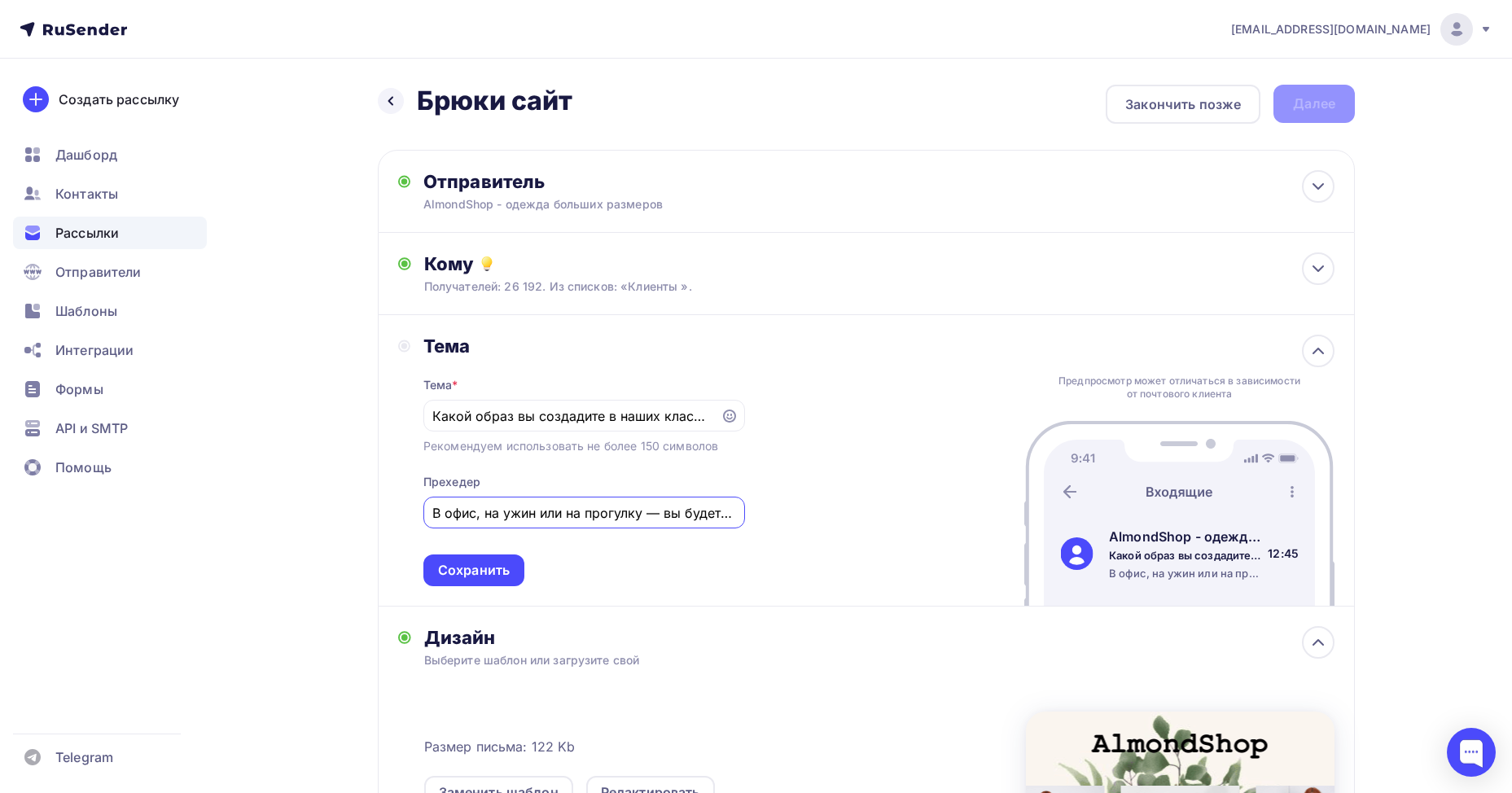
scroll to position [0, 74]
drag, startPoint x: 633, startPoint y: 513, endPoint x: 845, endPoint y: 519, distance: 212.1
click at [845, 519] on div "Тема Тема * Какой образ вы создадите в наших классических брюках? Рекомендуем и…" at bounding box center [866, 461] width 977 height 292
click at [816, 443] on div "Тема Тема * Какой образ вы создадите в наших классических брюках? Рекомендуем и…" at bounding box center [866, 461] width 977 height 292
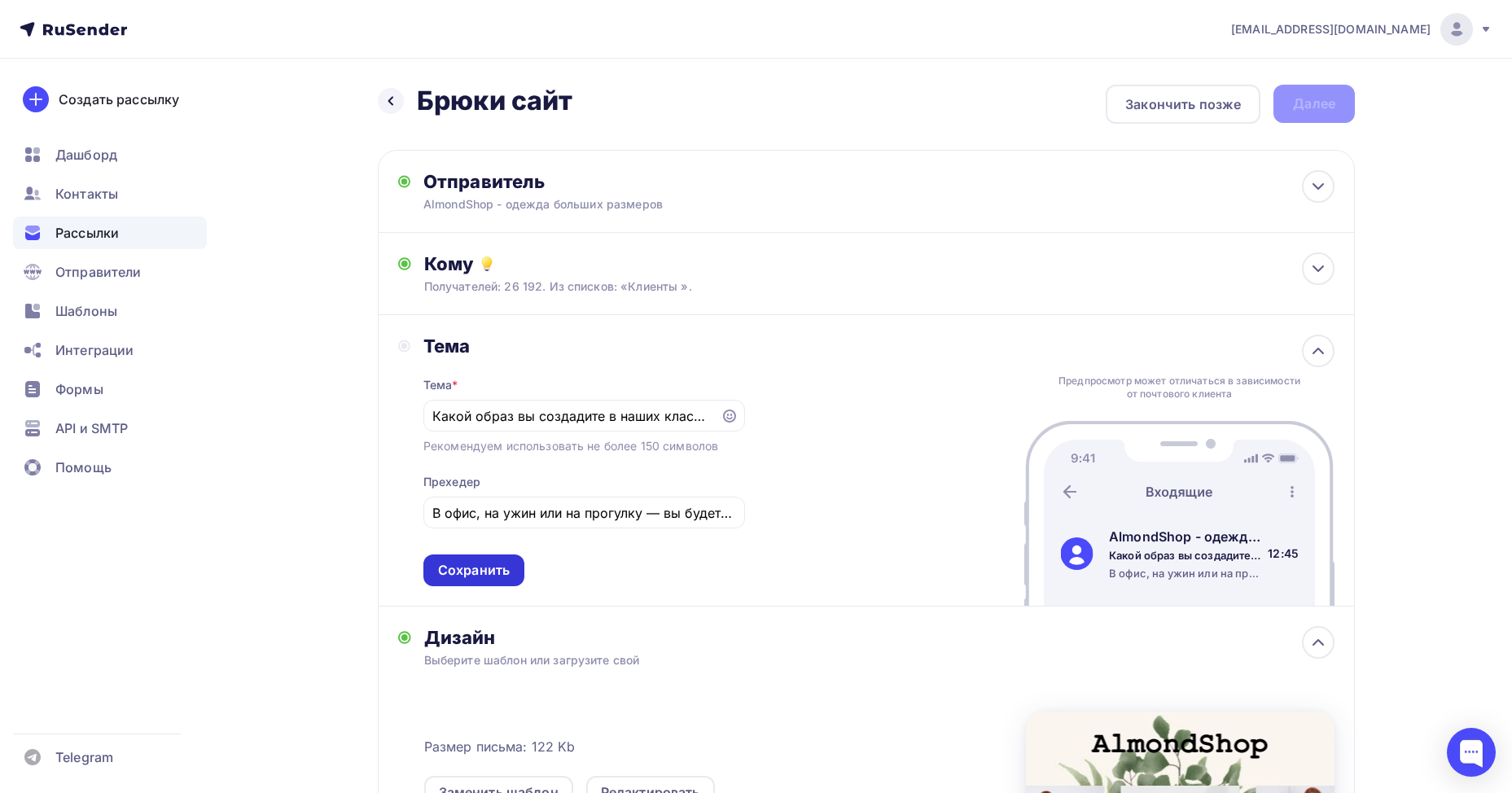
click at [498, 566] on div "Сохранить" at bounding box center [473, 570] width 72 height 19
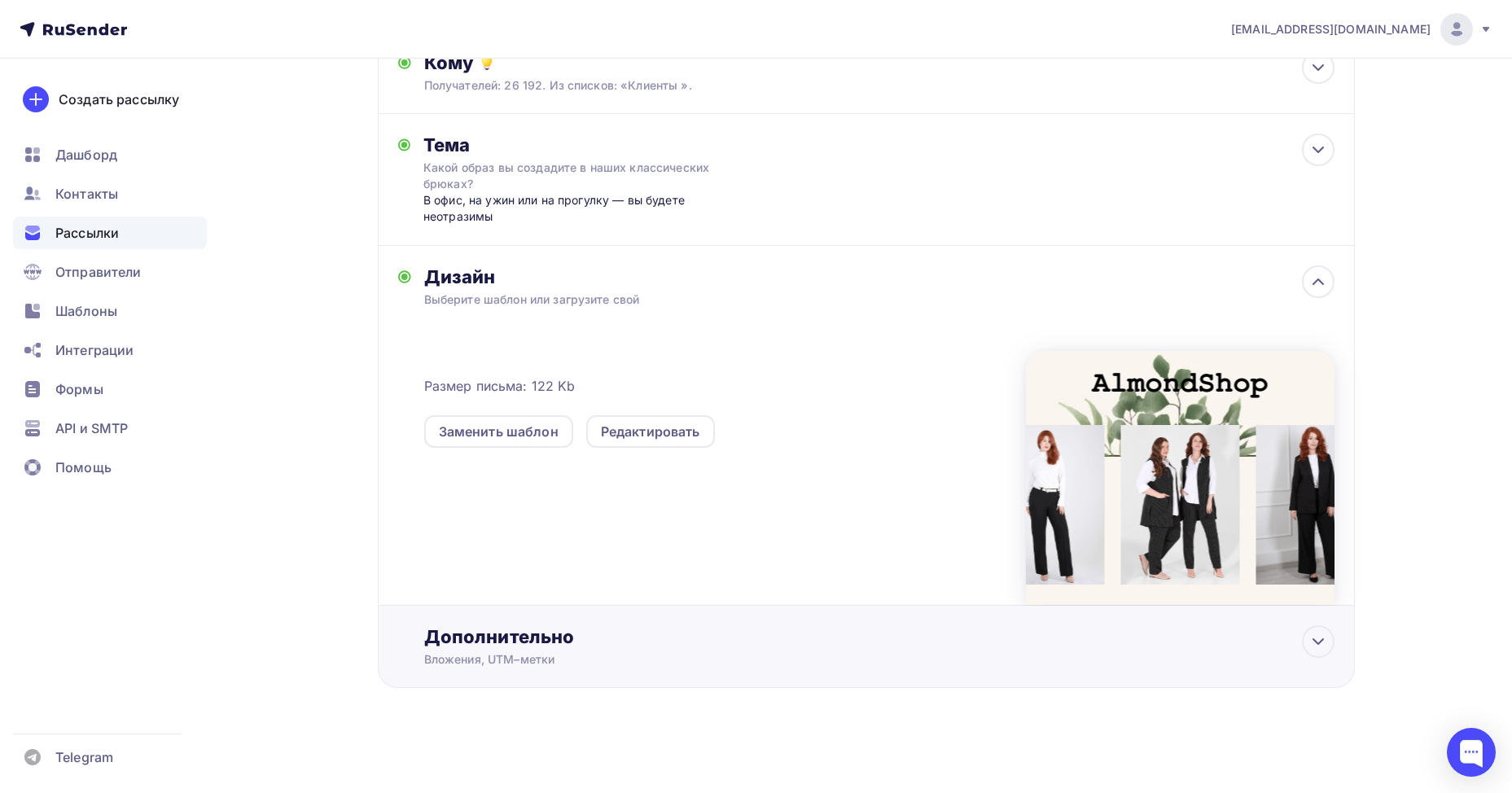
click at [622, 635] on div "Дополнительно" at bounding box center [879, 637] width 910 height 23
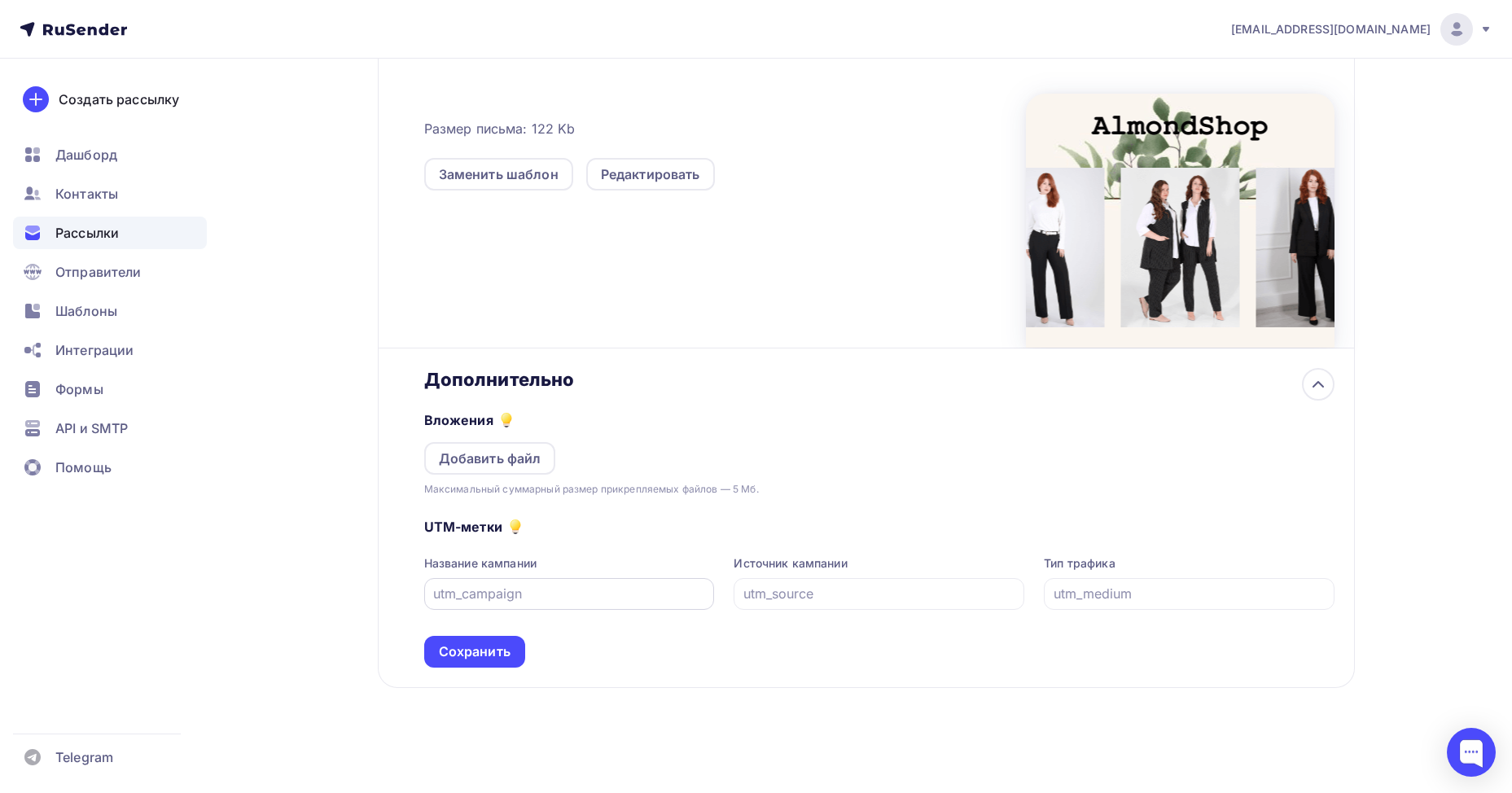
click at [489, 582] on div at bounding box center [569, 594] width 291 height 32
click at [486, 605] on div at bounding box center [569, 594] width 291 height 32
click at [495, 593] on input "text" at bounding box center [569, 593] width 272 height 20
type input "040925"
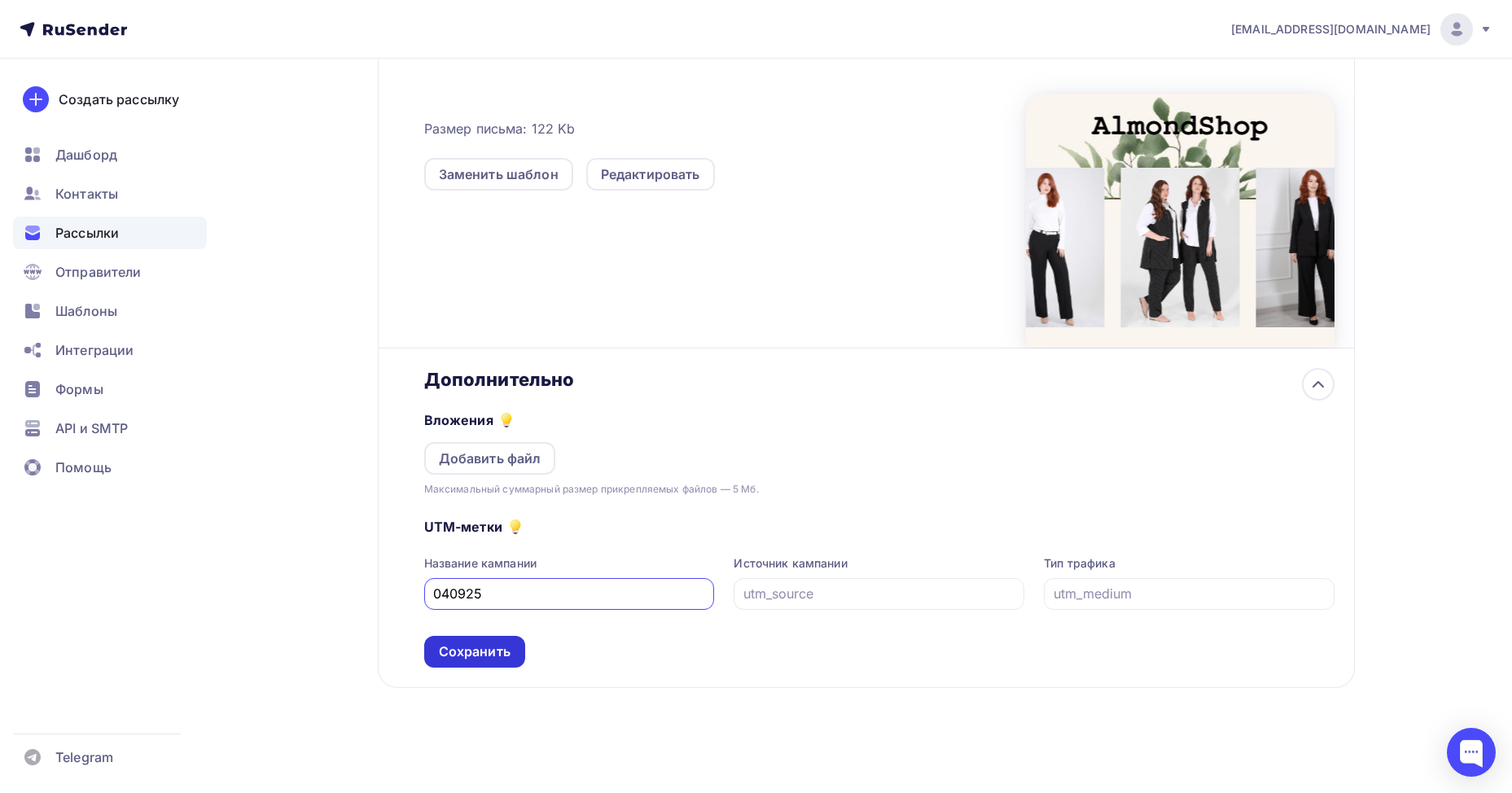
click at [492, 657] on div "Сохранить" at bounding box center [474, 652] width 72 height 19
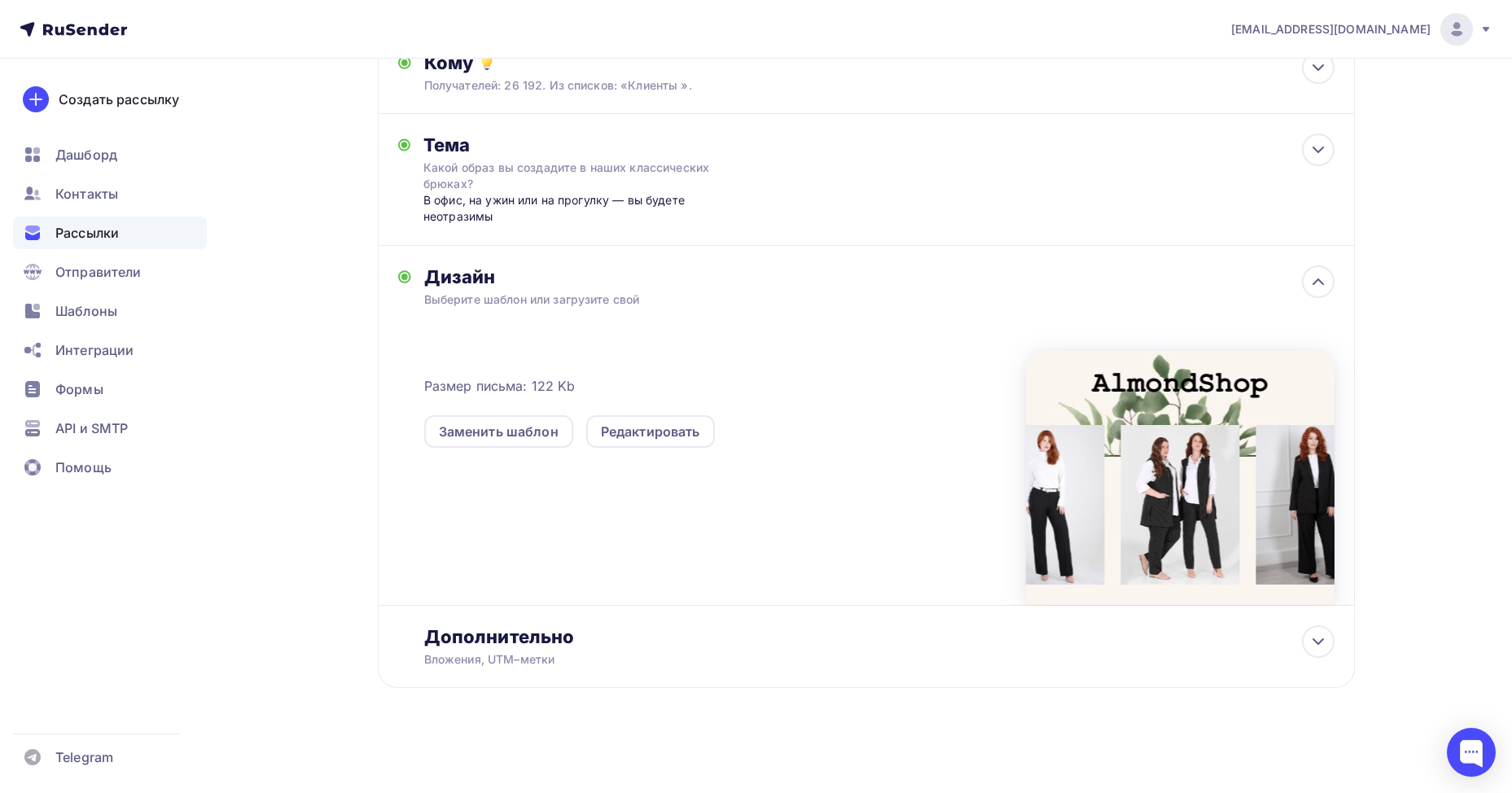
scroll to position [0, 0]
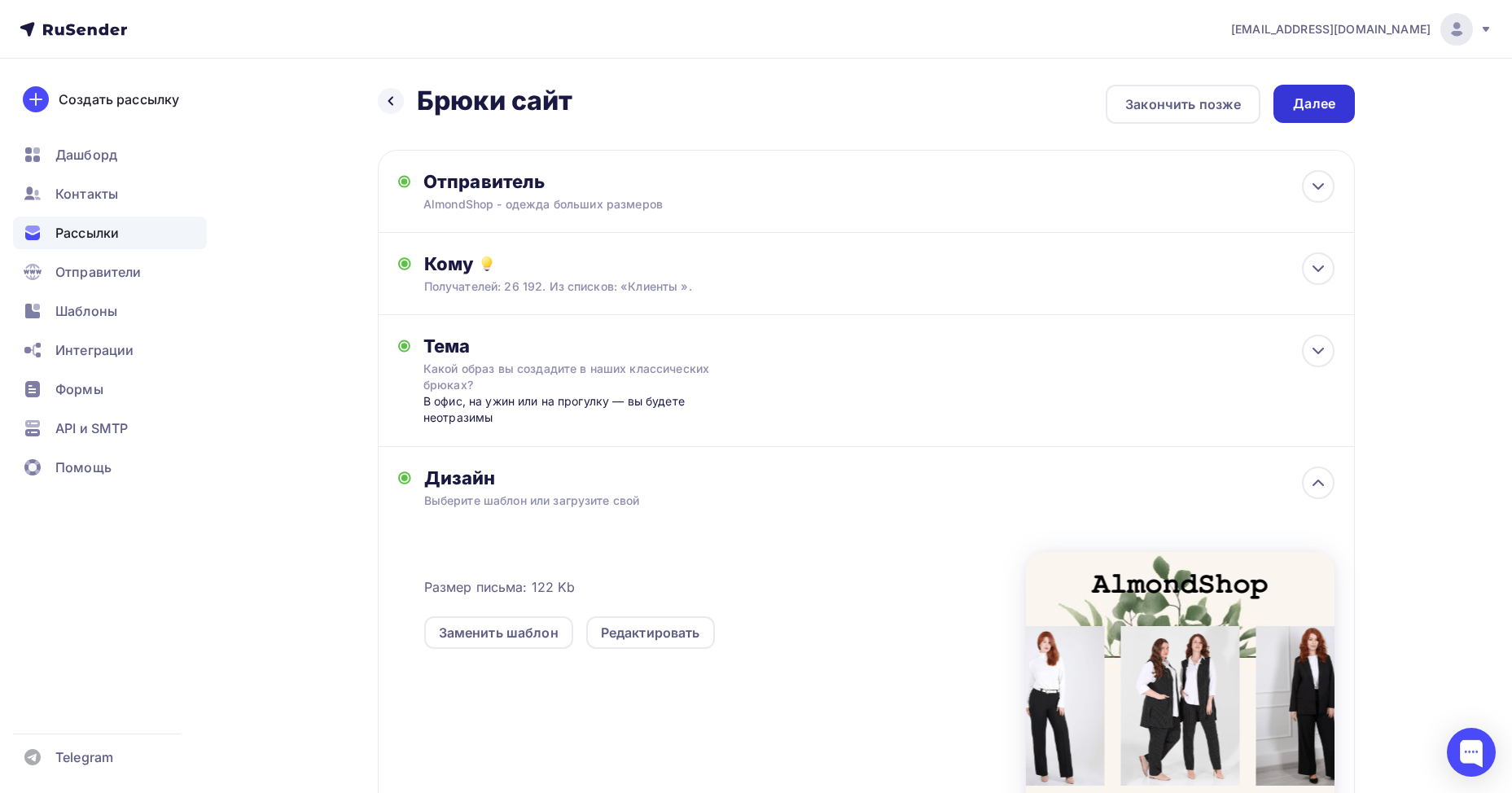
click at [1315, 107] on div "Далее" at bounding box center [1315, 104] width 43 height 19
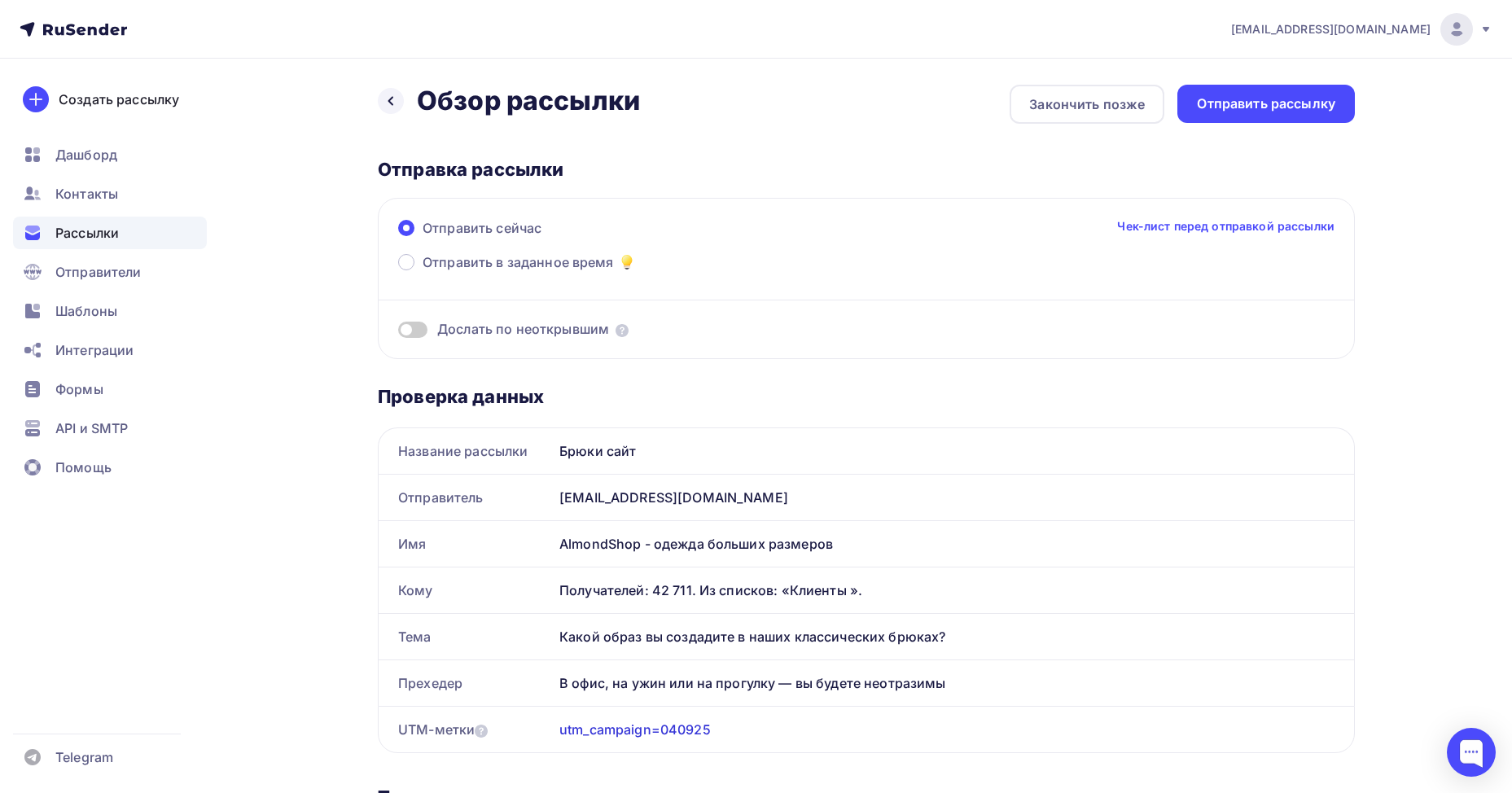
click at [540, 260] on span "Отправить в заданное время" at bounding box center [518, 261] width 192 height 20
click at [422, 271] on input "Отправить в заданное время" at bounding box center [422, 271] width 0 height 0
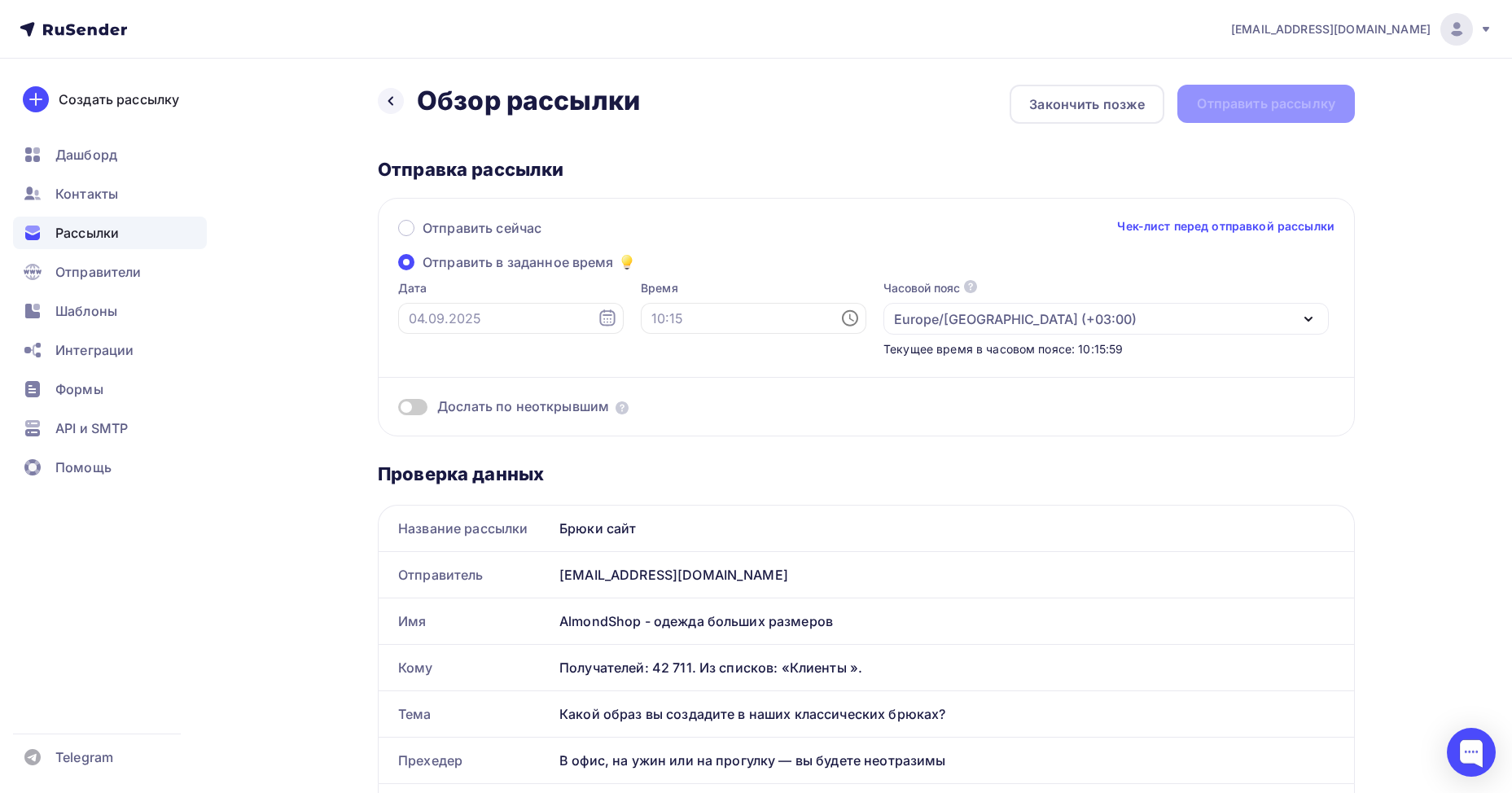
click at [420, 405] on span at bounding box center [413, 407] width 30 height 17
click at [398, 409] on input "checkbox" at bounding box center [398, 409] width 0 height 0
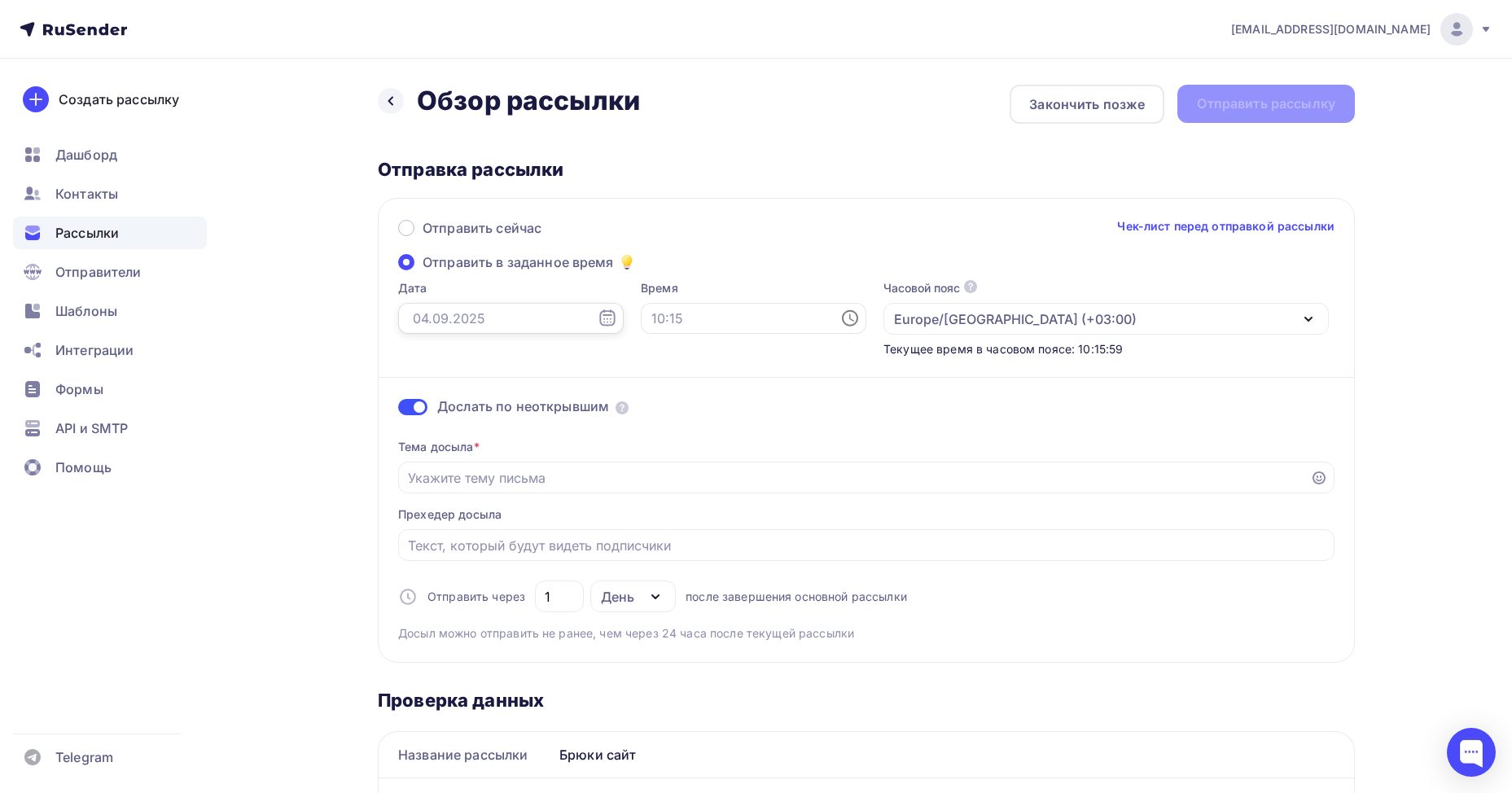
click at [499, 311] on input "text" at bounding box center [511, 318] width 226 height 31
click at [497, 430] on div "4" at bounding box center [500, 433] width 26 height 15
type input "[DATE]"
click at [647, 316] on input "text" at bounding box center [753, 318] width 226 height 31
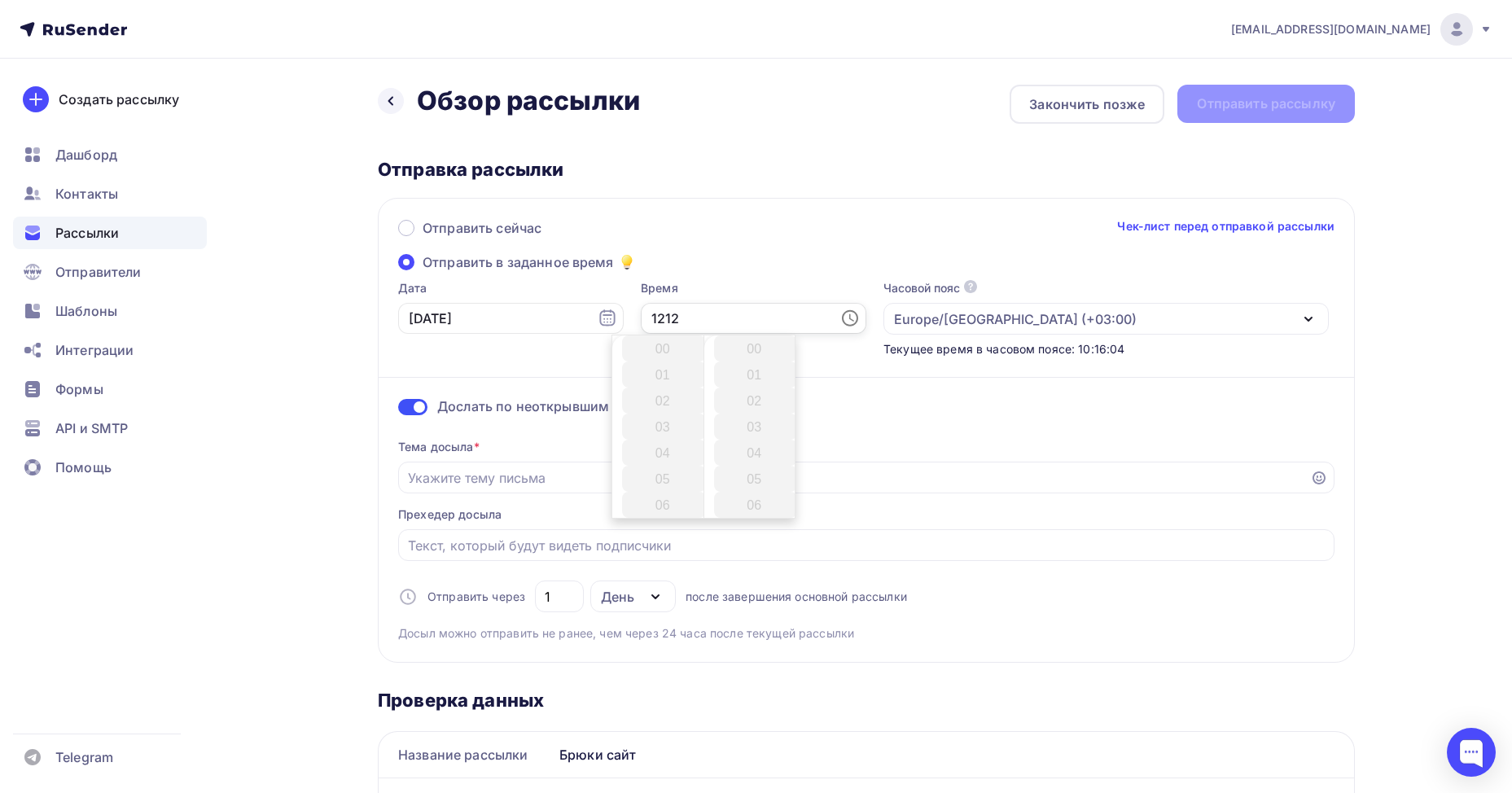
click at [641, 316] on input "1212" at bounding box center [753, 318] width 226 height 31
click at [641, 320] on input "1212" at bounding box center [753, 318] width 226 height 31
type input "12:12"
click at [875, 403] on div "Дослать по неоткрывшим" at bounding box center [866, 406] width 936 height 19
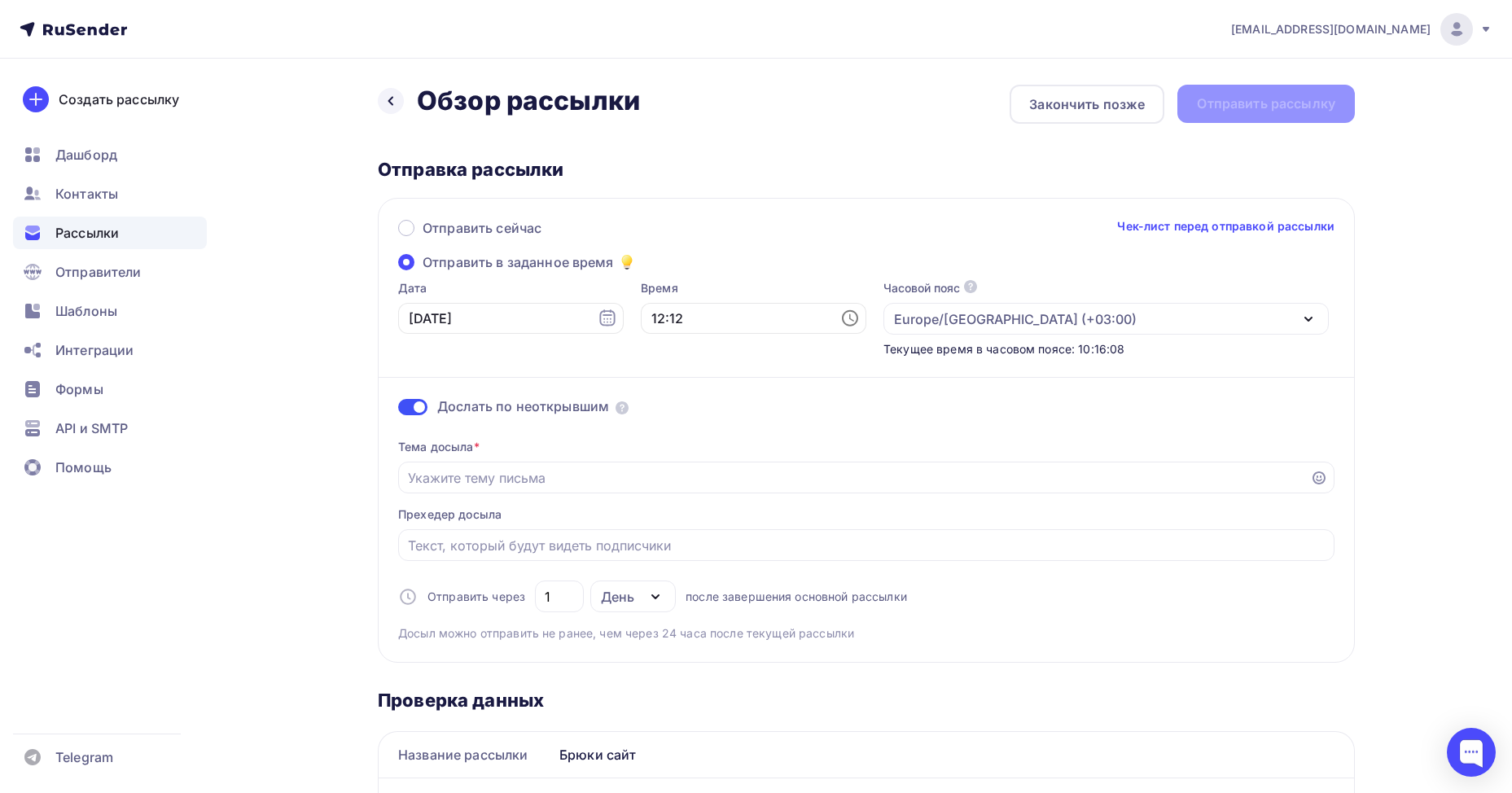
scroll to position [82, 0]
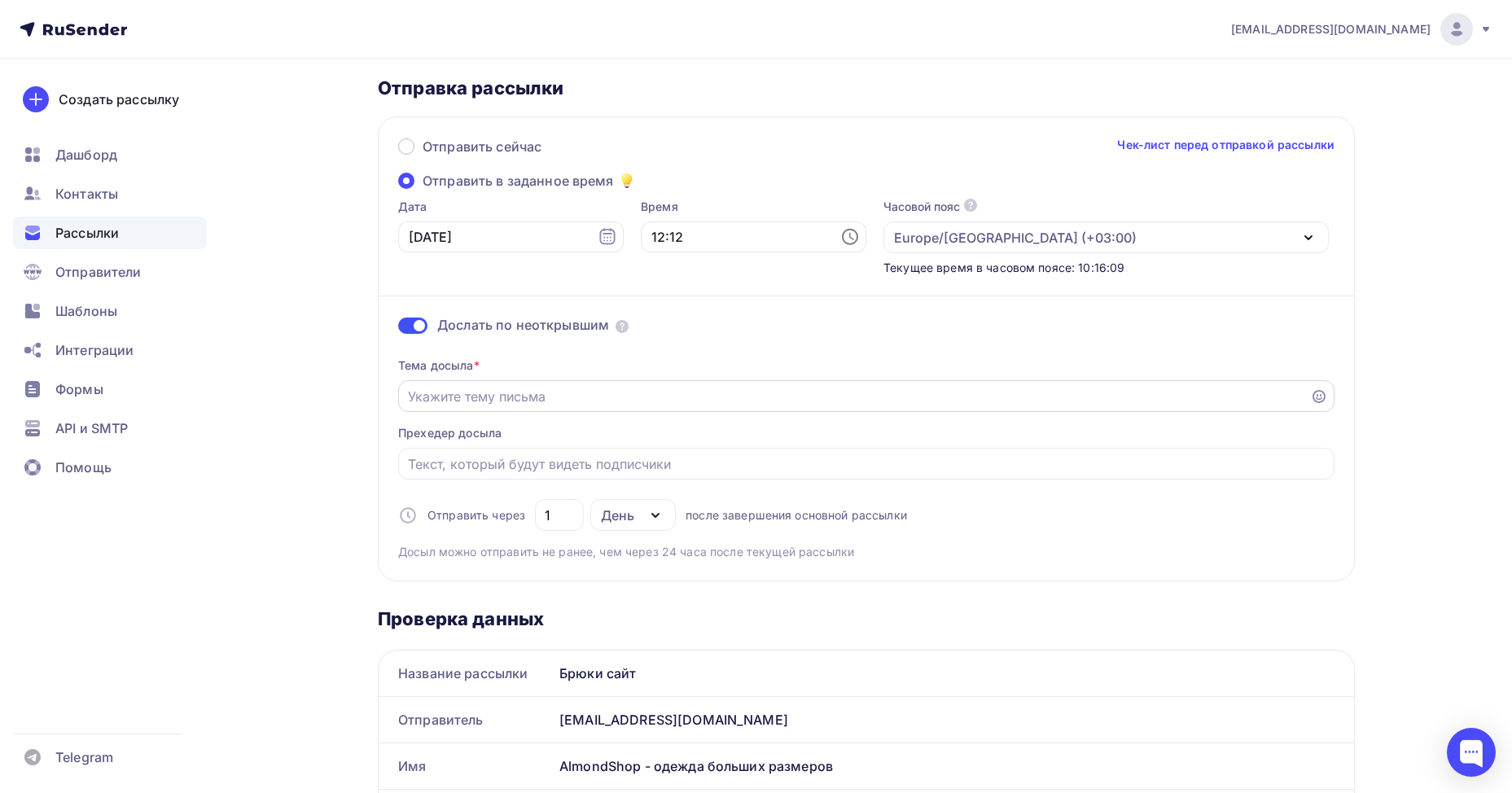
click at [524, 411] on div at bounding box center [866, 396] width 936 height 32
click at [454, 390] on input "Отправить в заданное время" at bounding box center [855, 396] width 894 height 20
paste input "Нашли их. Ваши идеальные брюки."
type input "Нашли их. Ваши идеальные брюки."
click at [621, 468] on input "Отправить в заданное время" at bounding box center [867, 464] width 918 height 20
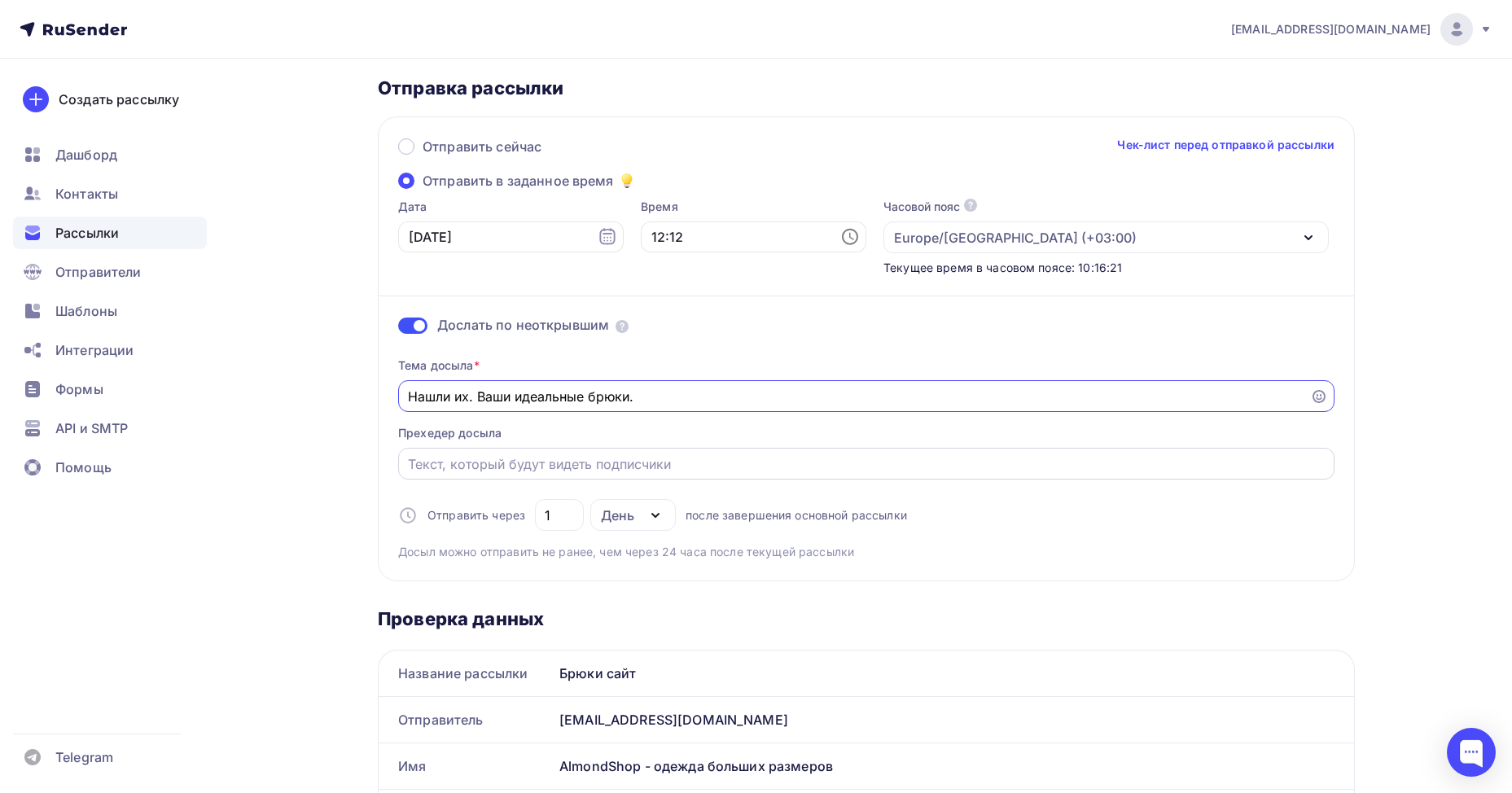
paste input "Садитесь, вставайте, двигайтесь — безупречный вид гарантирован"
click at [648, 521] on icon "button" at bounding box center [655, 515] width 20 height 20
type input "Садитесь, вставайте, двигайтесь — безупречный вид гарантирован"
click at [538, 509] on div "1" at bounding box center [559, 515] width 49 height 32
click at [557, 510] on input "1" at bounding box center [560, 515] width 30 height 20
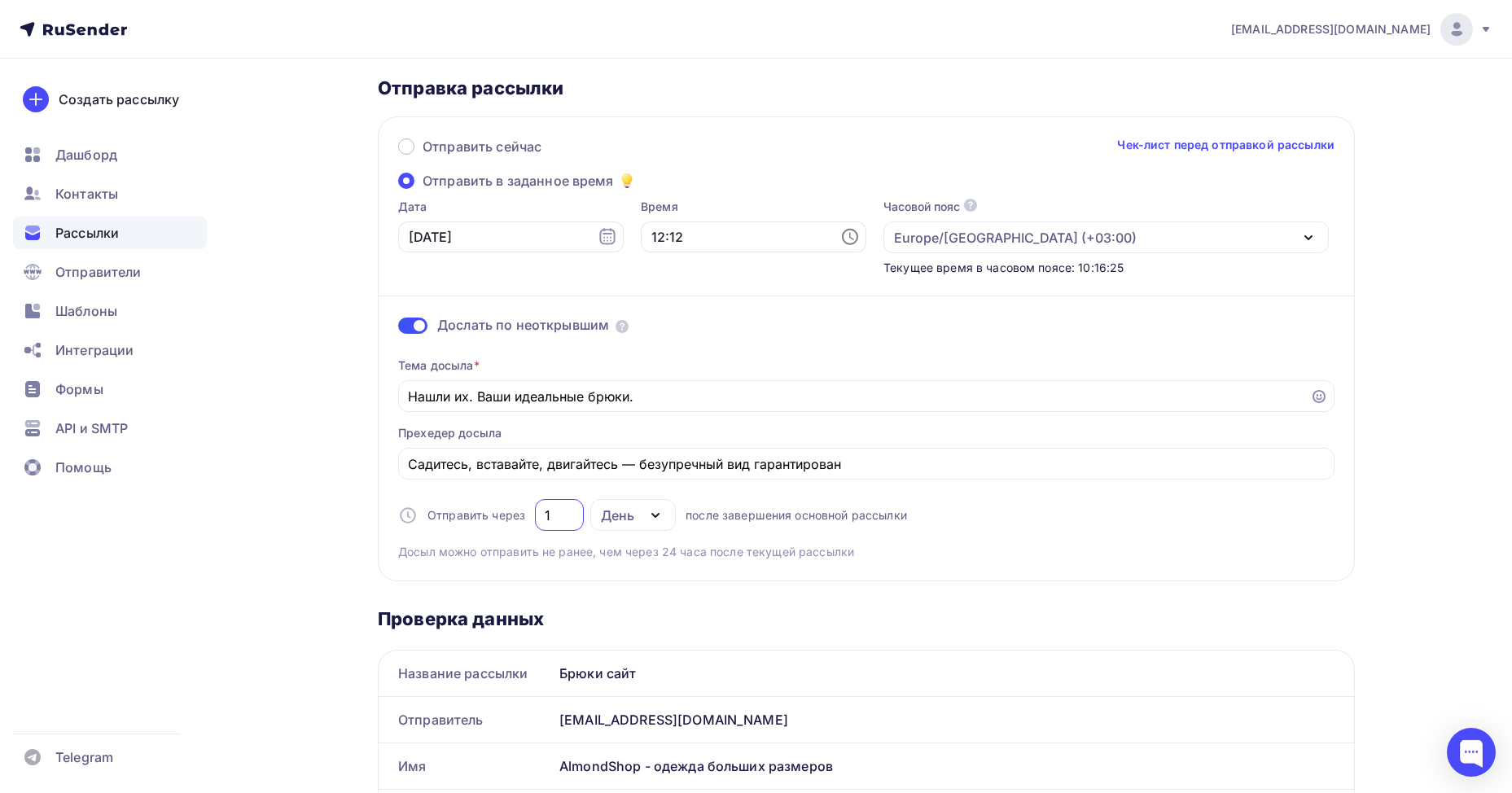
click at [557, 510] on input "1" at bounding box center [560, 515] width 30 height 20
click at [561, 514] on input "4" at bounding box center [560, 515] width 30 height 20
click at [613, 562] on div "Отправить сейчас Чек-лист перед отправкой рассылки Отправить в заданное время Д…" at bounding box center [866, 349] width 977 height 465
click at [581, 509] on div "3" at bounding box center [559, 515] width 49 height 32
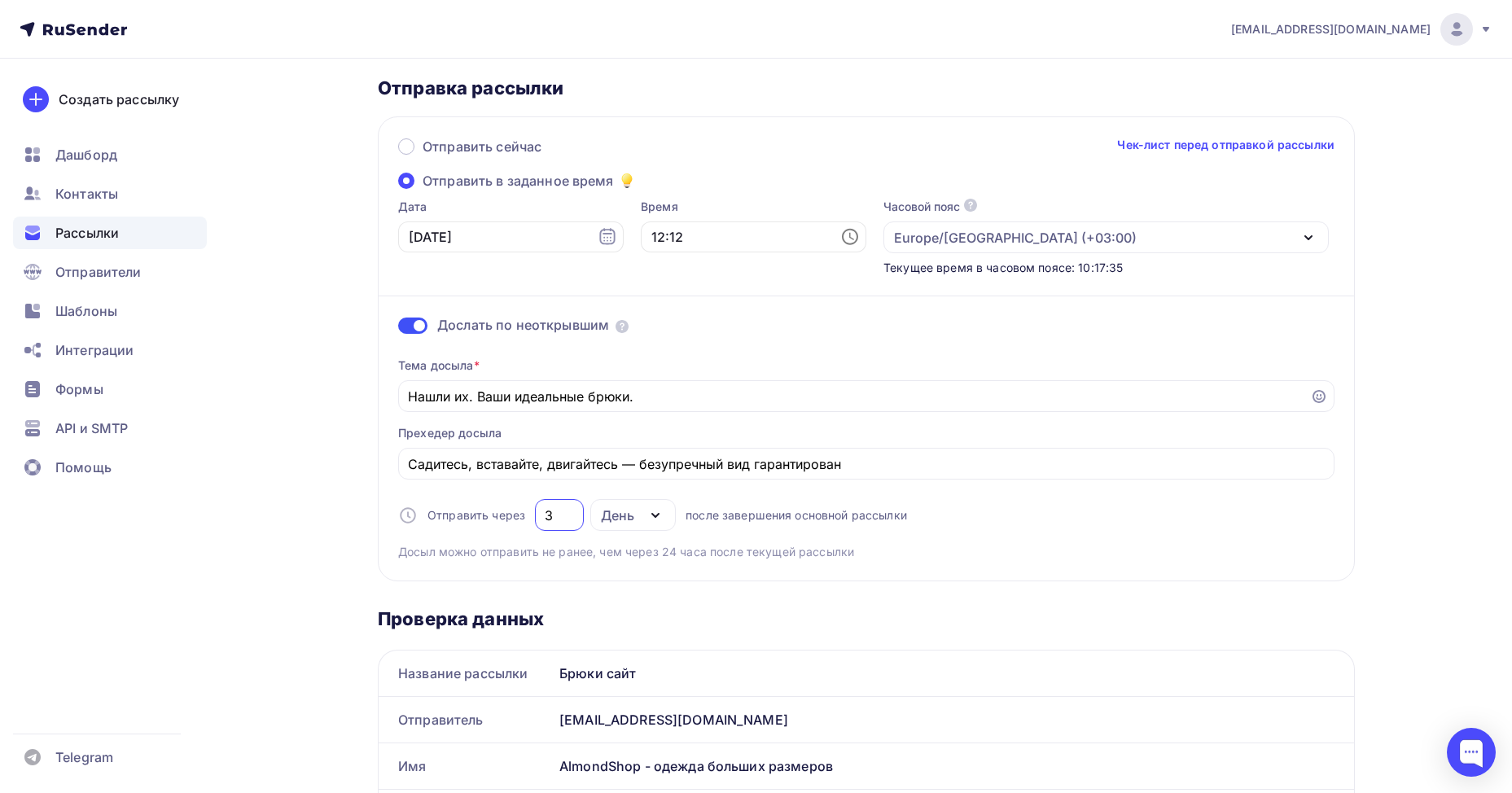
click at [569, 517] on input "3" at bounding box center [560, 515] width 30 height 20
click at [568, 517] on input "3" at bounding box center [560, 515] width 30 height 20
type input "2"
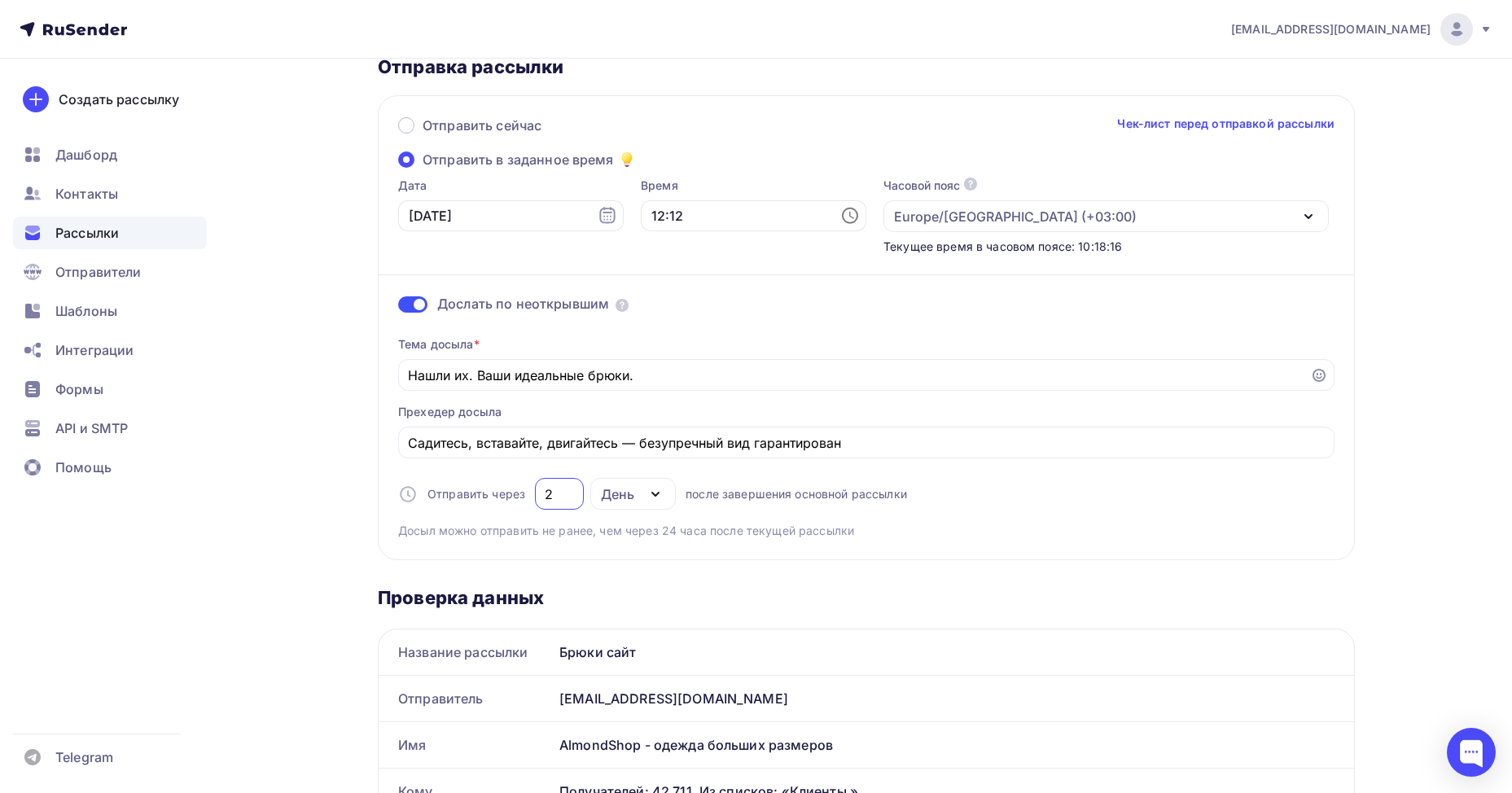
scroll to position [21, 0]
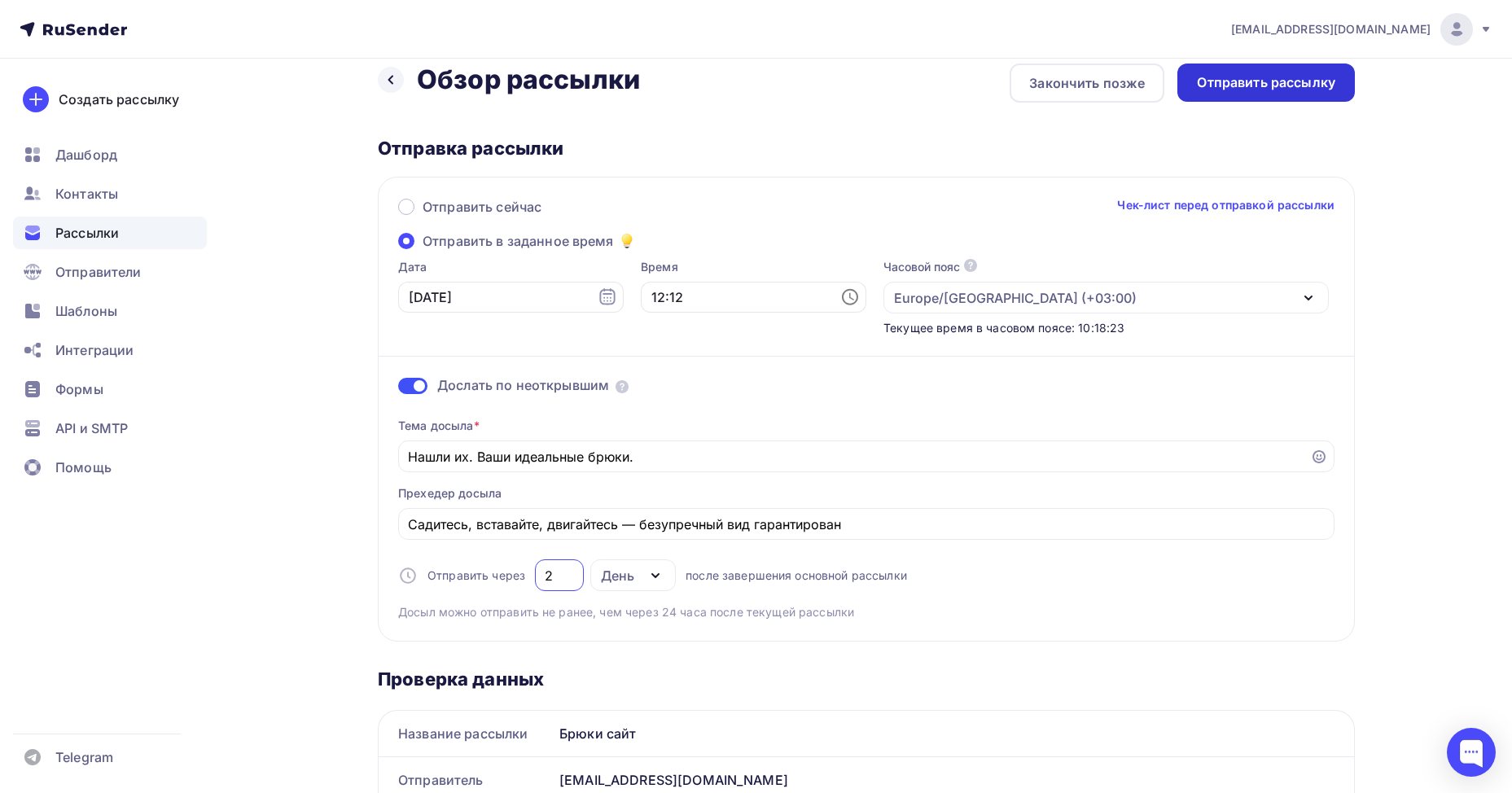
click at [1235, 83] on div "Отправить рассылку" at bounding box center [1266, 83] width 139 height 19
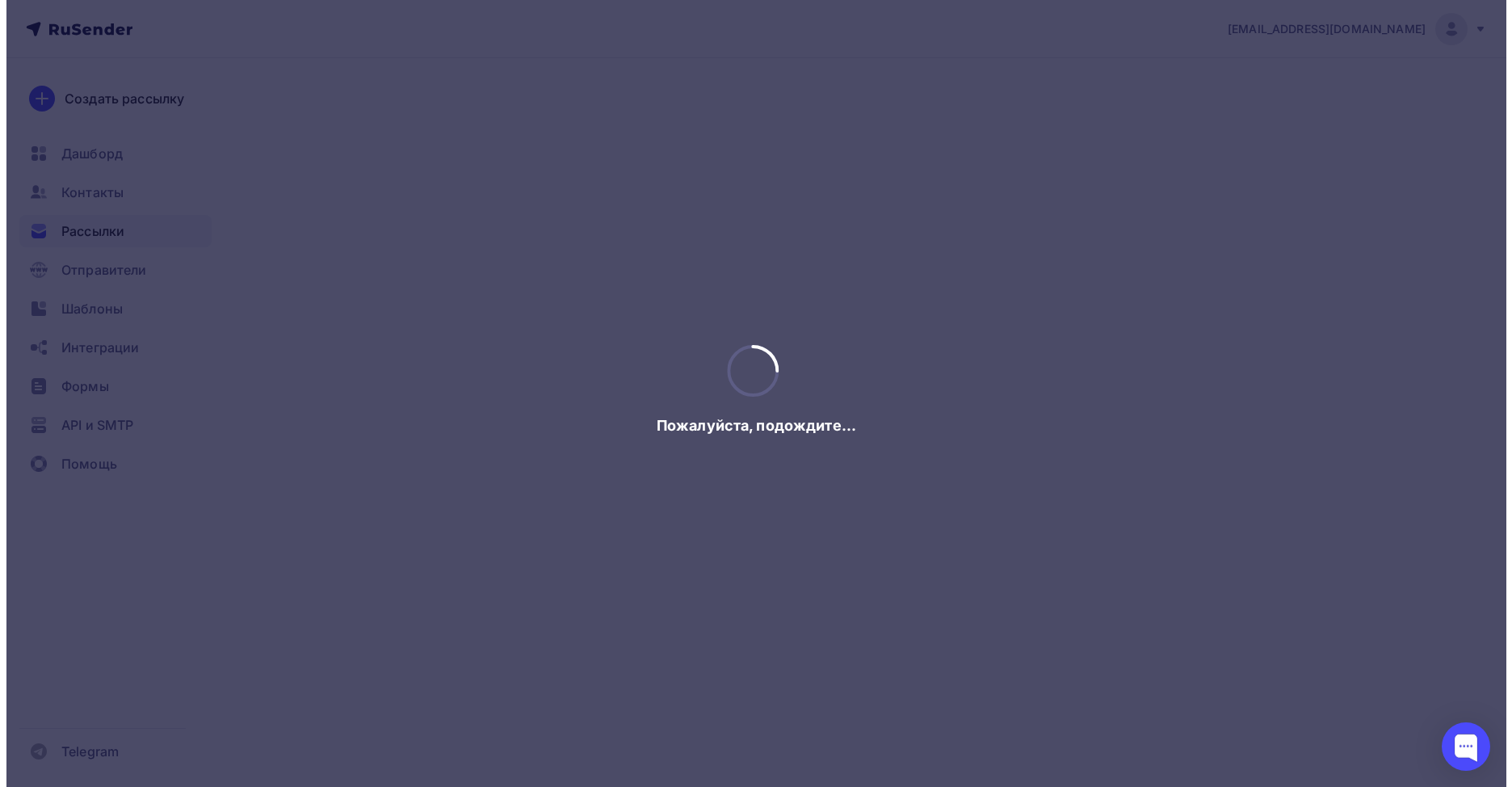
scroll to position [0, 0]
